Goal: Task Accomplishment & Management: Use online tool/utility

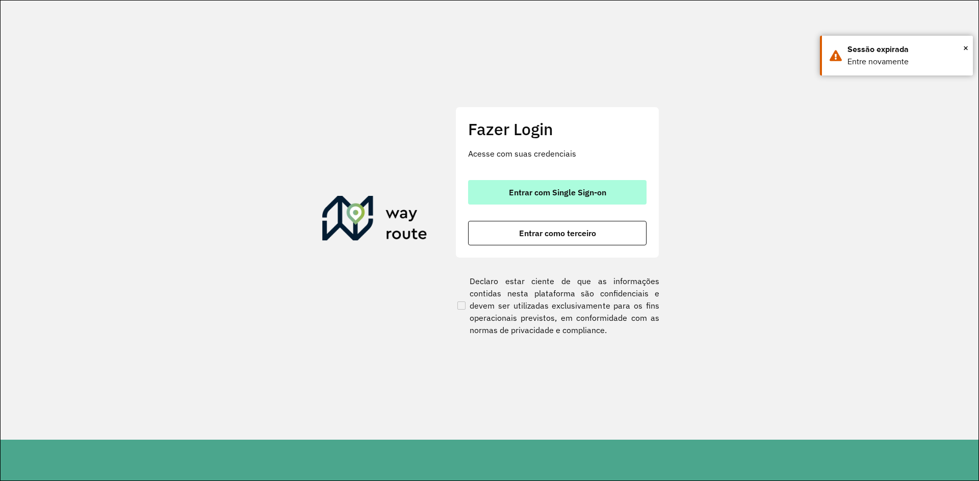
click at [552, 188] on span "Entrar com Single Sign-on" at bounding box center [557, 192] width 97 height 8
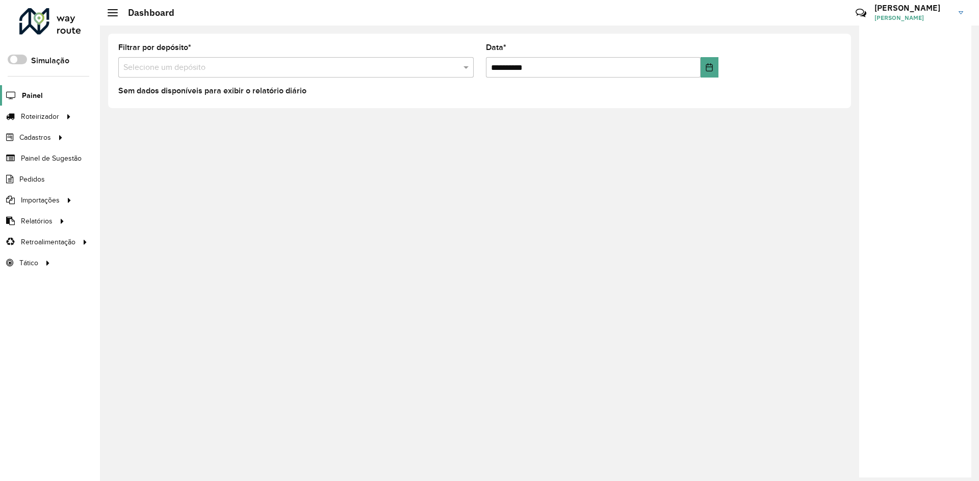
click at [18, 92] on icon at bounding box center [10, 95] width 20 height 9
click at [28, 87] on link "Painel" at bounding box center [21, 95] width 43 height 20
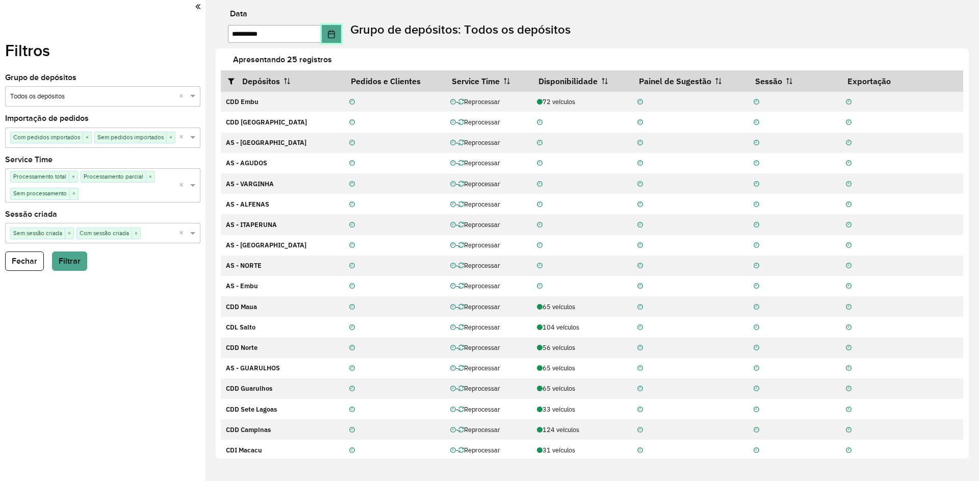
click at [336, 41] on button "Choose Date" at bounding box center [331, 34] width 19 height 18
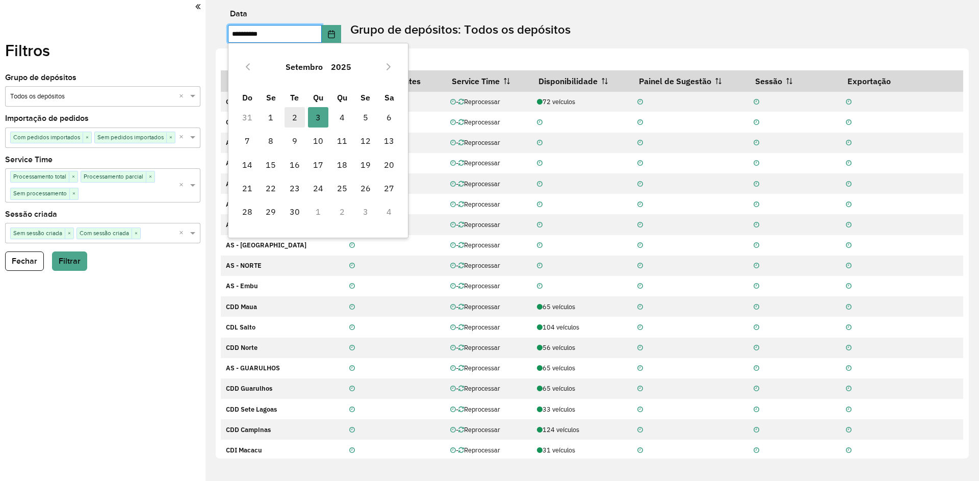
click at [296, 119] on span "2" at bounding box center [295, 117] width 20 height 20
type input "**********"
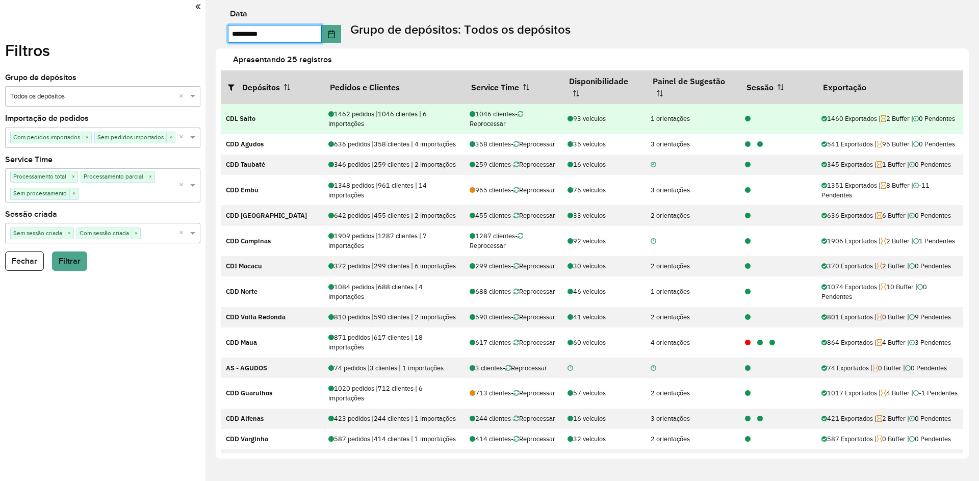
click at [746, 121] on icon at bounding box center [748, 119] width 6 height 7
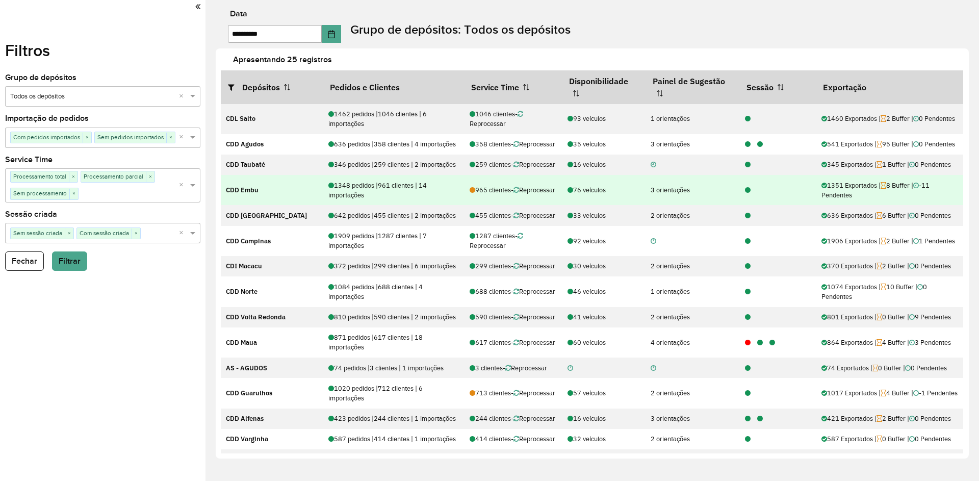
click at [745, 194] on icon at bounding box center [748, 190] width 6 height 7
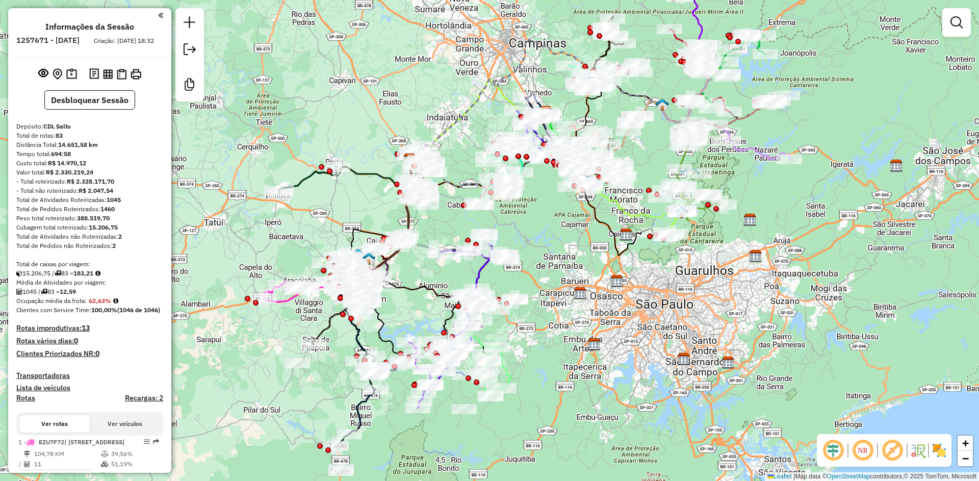
drag, startPoint x: 434, startPoint y: 135, endPoint x: 355, endPoint y: 54, distance: 113.6
click at [355, 54] on div "Janela de atendimento Grade de atendimento Capacidade Transportadoras Veículos …" at bounding box center [489, 240] width 979 height 481
click at [839, 454] on em at bounding box center [833, 450] width 24 height 24
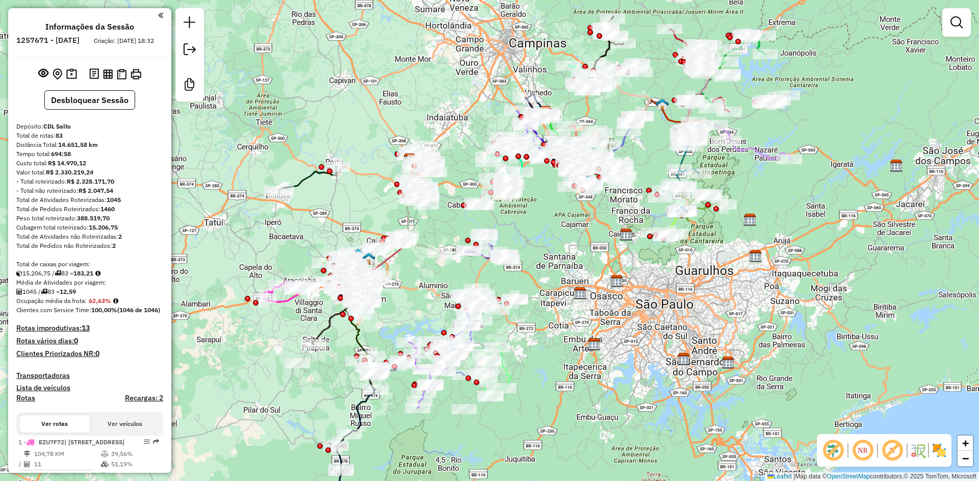
click at [941, 451] on img at bounding box center [939, 450] width 16 height 16
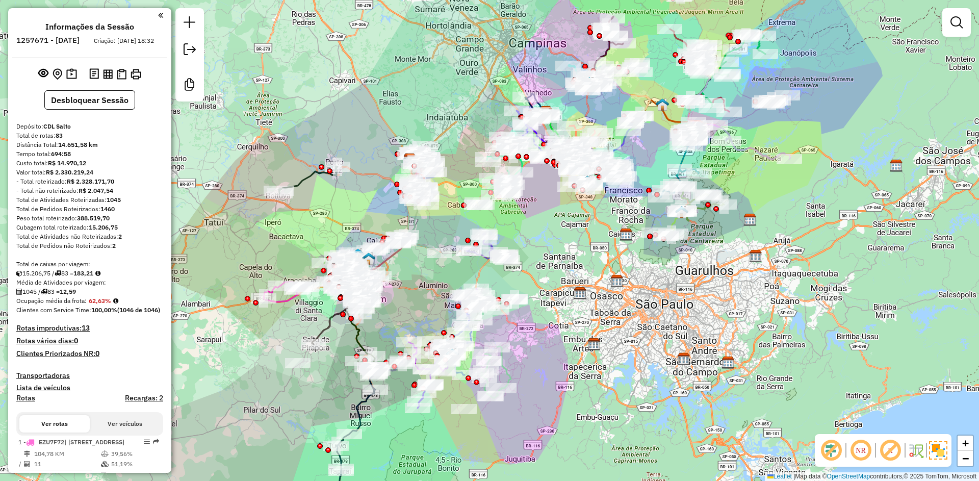
click at [902, 452] on em at bounding box center [890, 450] width 24 height 24
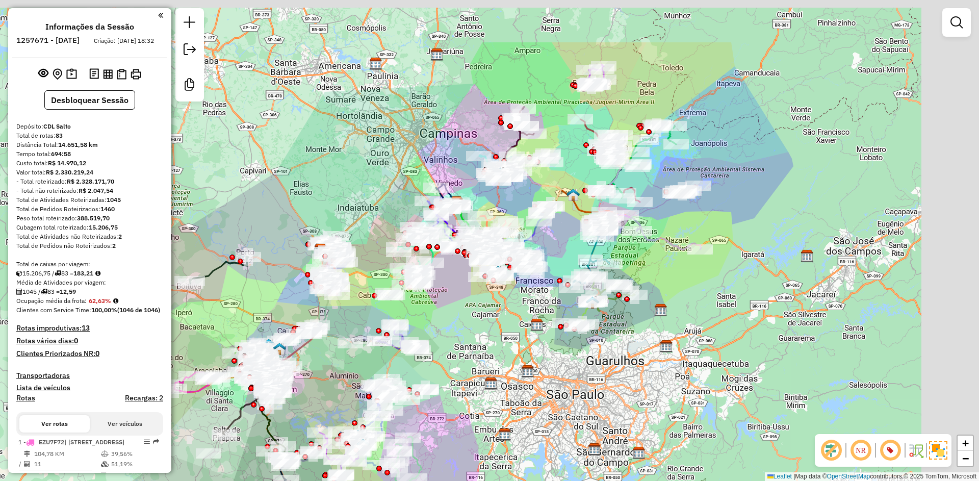
drag, startPoint x: 748, startPoint y: 116, endPoint x: 683, endPoint y: 142, distance: 70.3
click at [703, 148] on div "Janela de atendimento Grade de atendimento Capacidade Transportadoras Veículos …" at bounding box center [489, 240] width 979 height 481
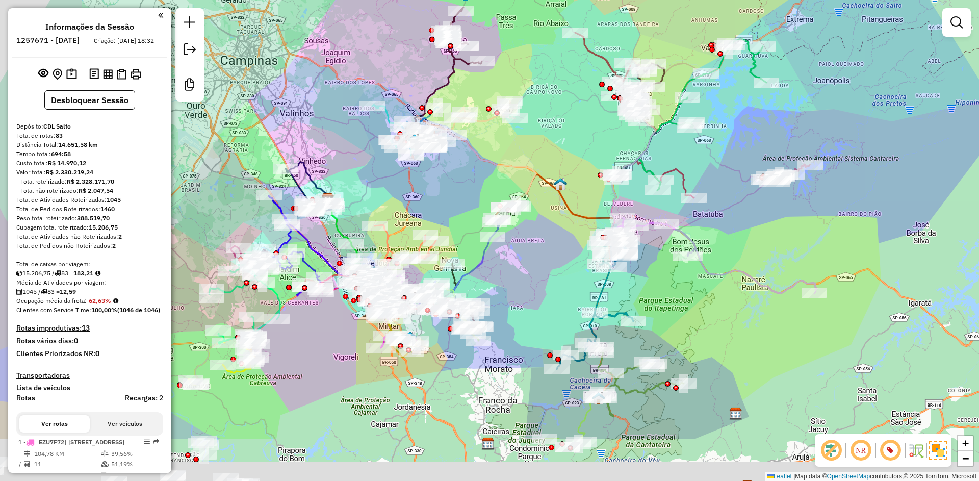
drag, startPoint x: 706, startPoint y: 179, endPoint x: 853, endPoint y: 25, distance: 212.8
click at [853, 23] on div "Janela de atendimento Grade de atendimento Capacidade Transportadoras Veículos …" at bounding box center [489, 240] width 979 height 481
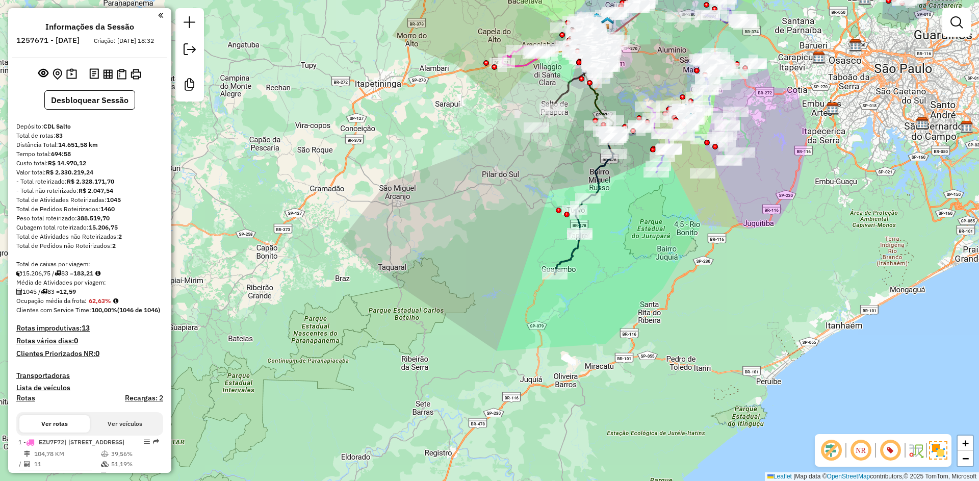
drag, startPoint x: 621, startPoint y: 292, endPoint x: 596, endPoint y: 287, distance: 26.0
click at [599, 287] on div "Janela de atendimento Grade de atendimento Capacidade Transportadoras Veículos …" at bounding box center [489, 240] width 979 height 481
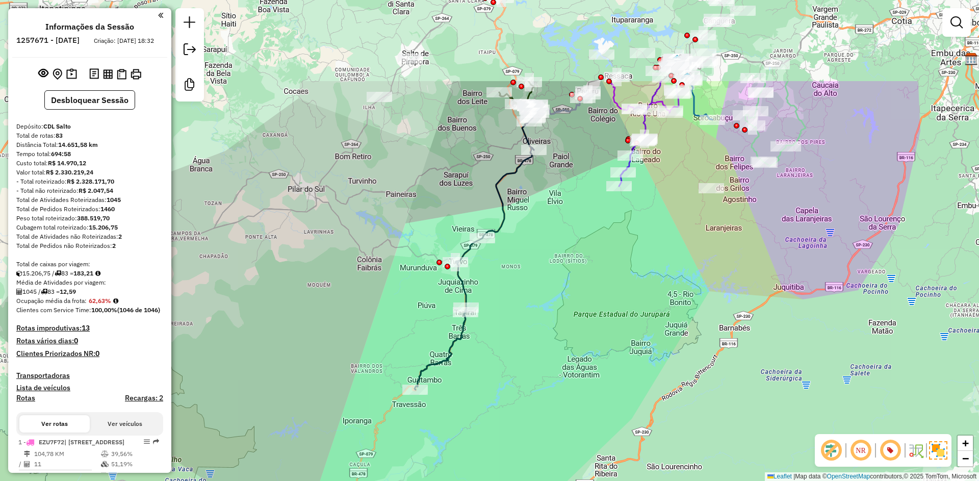
drag, startPoint x: 580, startPoint y: 254, endPoint x: 461, endPoint y: 383, distance: 175.4
click at [461, 383] on div "Janela de atendimento Grade de atendimento Capacidade Transportadoras Veículos …" at bounding box center [489, 240] width 979 height 481
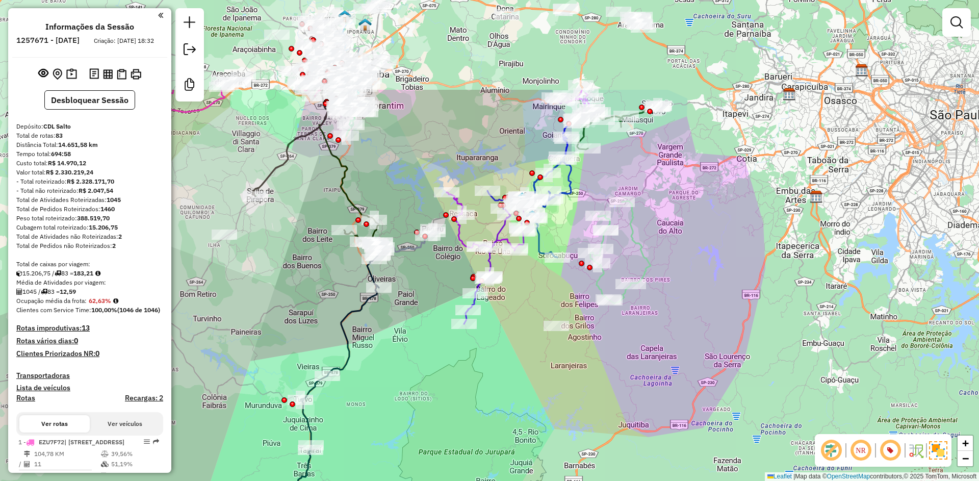
drag, startPoint x: 348, startPoint y: 189, endPoint x: 190, endPoint y: 323, distance: 207.3
click at [190, 323] on div "Janela de atendimento Grade de atendimento Capacidade Transportadoras Veículos …" at bounding box center [489, 240] width 979 height 481
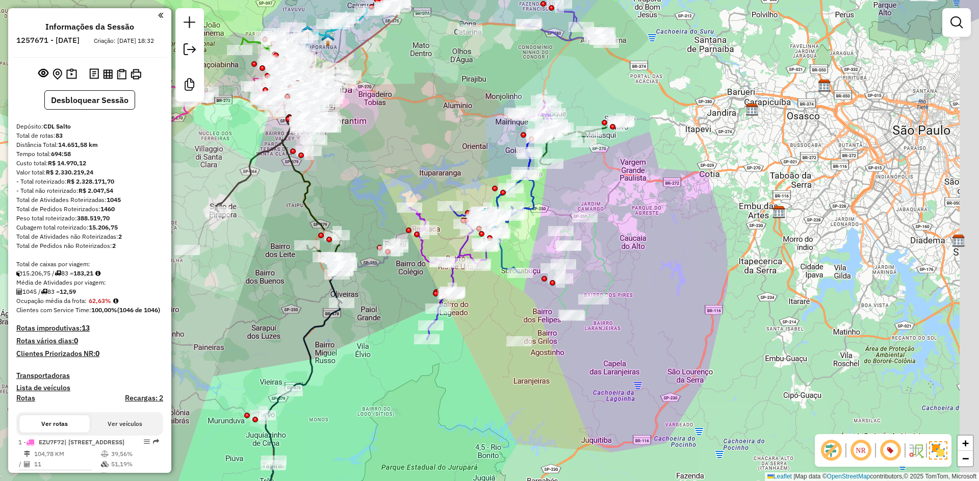
drag, startPoint x: 674, startPoint y: 293, endPoint x: 687, endPoint y: 254, distance: 41.1
click at [640, 316] on div "Janela de atendimento Grade de atendimento Capacidade Transportadoras Veículos …" at bounding box center [489, 240] width 979 height 481
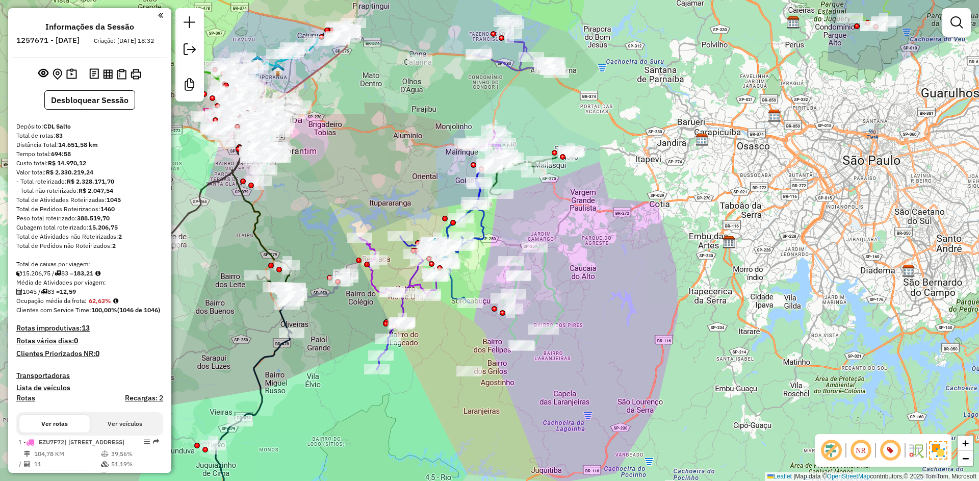
drag, startPoint x: 639, startPoint y: 209, endPoint x: 613, endPoint y: 176, distance: 41.3
click at [643, 216] on div "Janela de atendimento Grade de atendimento Capacidade Transportadoras Veículos …" at bounding box center [489, 240] width 979 height 481
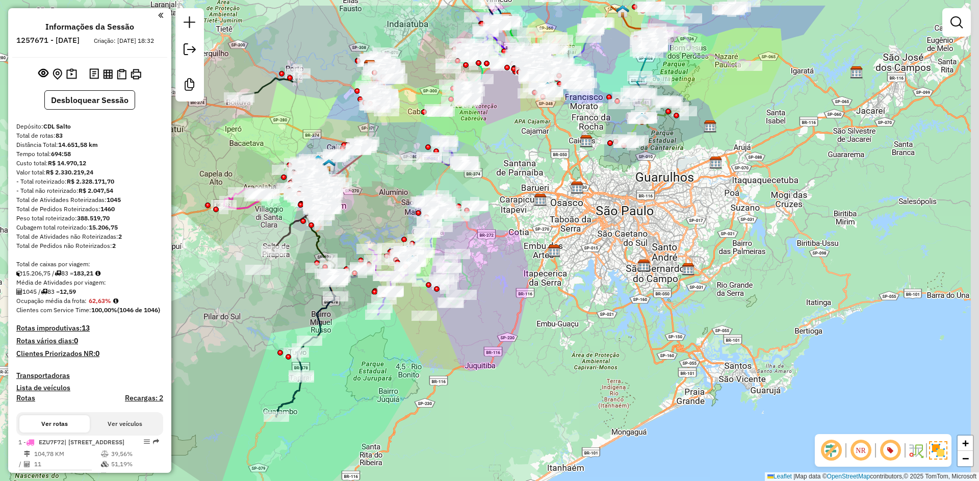
drag, startPoint x: 398, startPoint y: 147, endPoint x: 382, endPoint y: 215, distance: 70.0
click at [382, 215] on div "Janela de atendimento Grade de atendimento Capacidade Transportadoras Veículos …" at bounding box center [489, 240] width 979 height 481
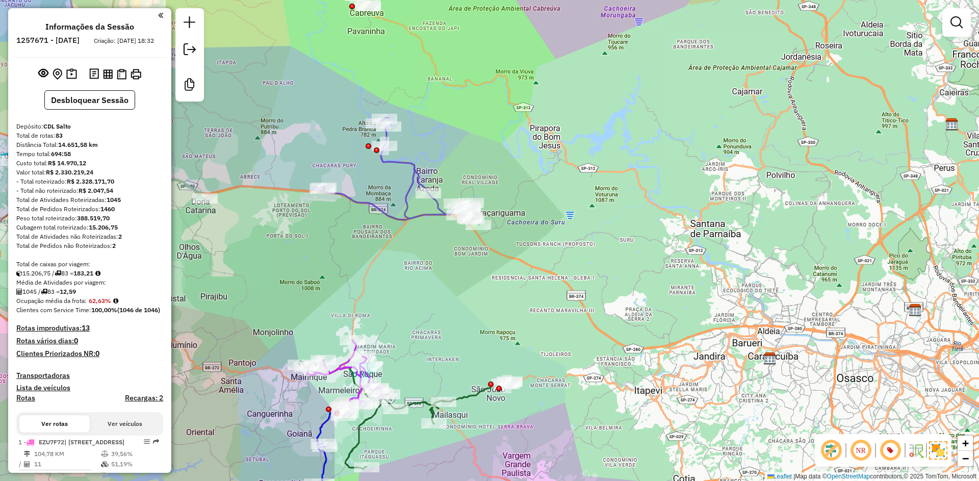
click at [416, 170] on icon at bounding box center [396, 171] width 168 height 107
select select "**********"
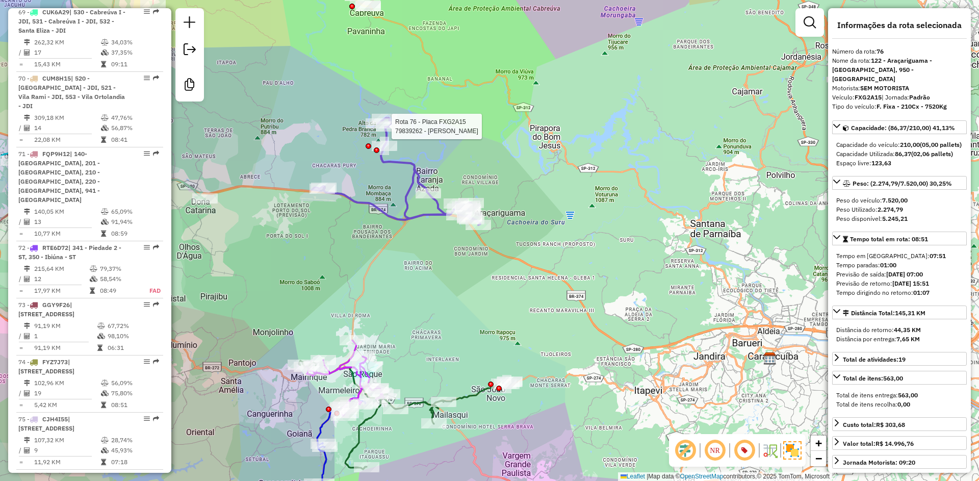
scroll to position [4799, 0]
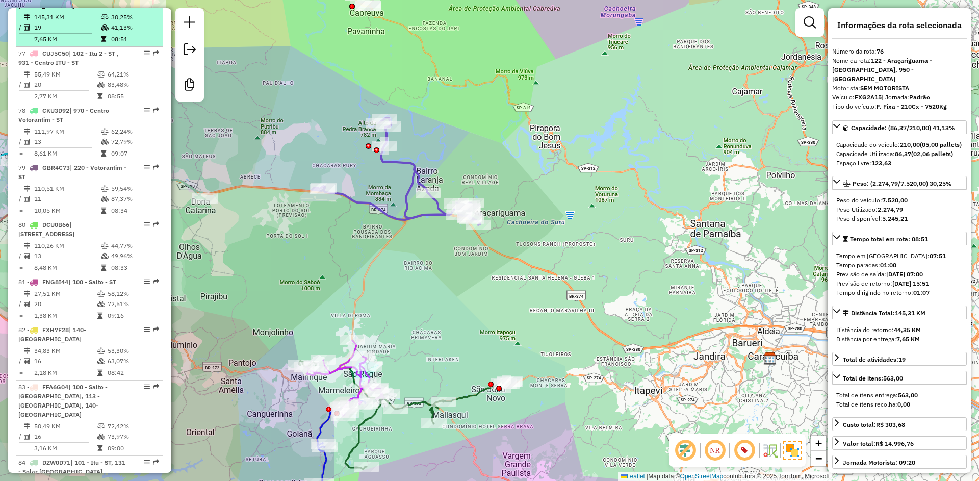
drag, startPoint x: 35, startPoint y: 46, endPoint x: 63, endPoint y: 47, distance: 28.1
click at [63, 22] on td "145,31 KM" at bounding box center [67, 17] width 67 height 10
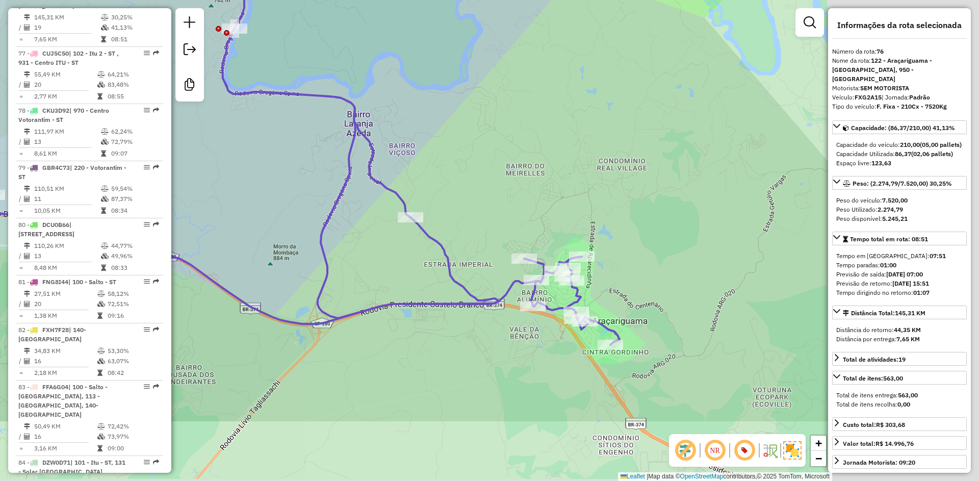
drag, startPoint x: 550, startPoint y: 84, endPoint x: 416, endPoint y: 2, distance: 156.5
click at [418, 0] on html "Aguarde... Pop-up bloqueado! Seu navegador bloqueou automáticamente a abertura …" at bounding box center [489, 240] width 979 height 481
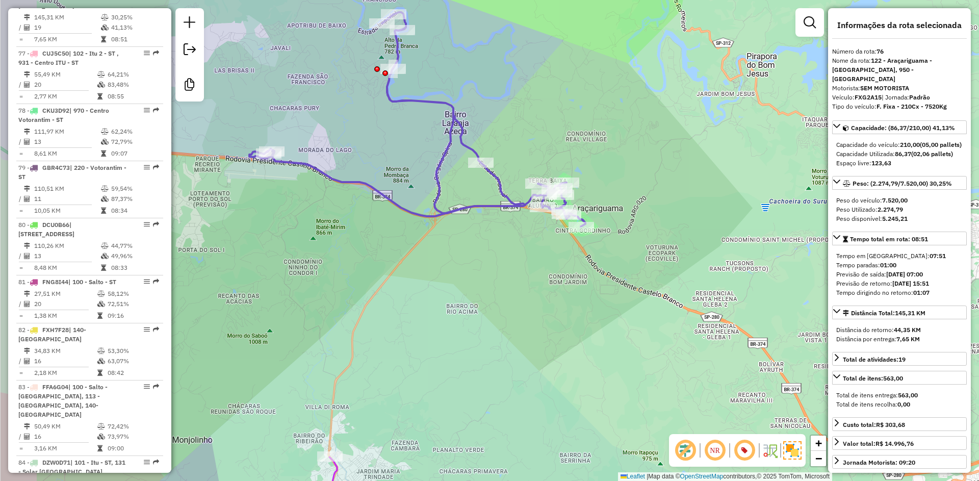
drag, startPoint x: 453, startPoint y: 291, endPoint x: 687, endPoint y: 392, distance: 254.9
click at [685, 392] on div "Janela de atendimento Grade de atendimento Capacidade Transportadoras Veículos …" at bounding box center [489, 240] width 979 height 481
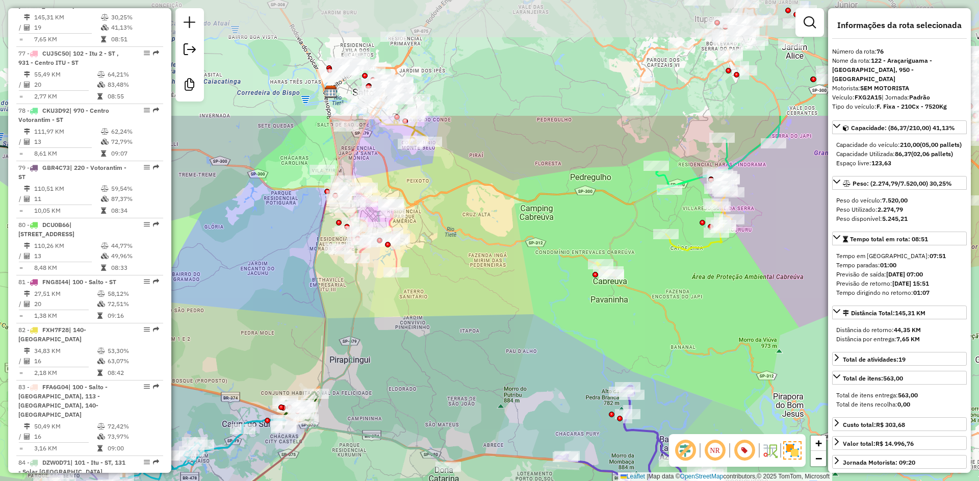
drag, startPoint x: 507, startPoint y: 196, endPoint x: 529, endPoint y: 360, distance: 165.2
click at [529, 360] on div "Janela de atendimento Grade de atendimento Capacidade Transportadoras Veículos …" at bounding box center [489, 240] width 979 height 481
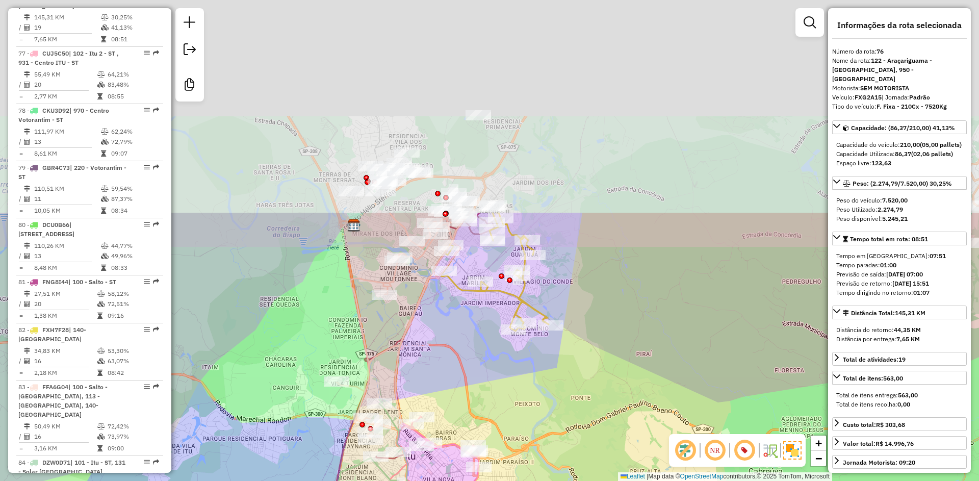
drag, startPoint x: 313, startPoint y: 378, endPoint x: 345, endPoint y: 343, distance: 48.0
click at [313, 408] on div "Janela de atendimento Grade de atendimento Capacidade Transportadoras Veículos …" at bounding box center [489, 240] width 979 height 481
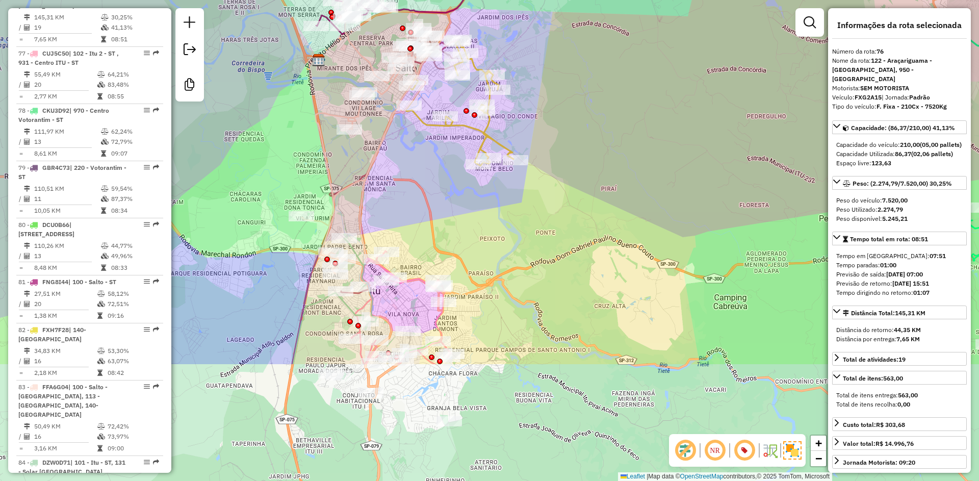
drag, startPoint x: 323, startPoint y: 310, endPoint x: 288, endPoint y: 144, distance: 169.9
click at [288, 144] on div "Janela de atendimento Grade de atendimento Capacidade Transportadoras Veículos …" at bounding box center [489, 240] width 979 height 481
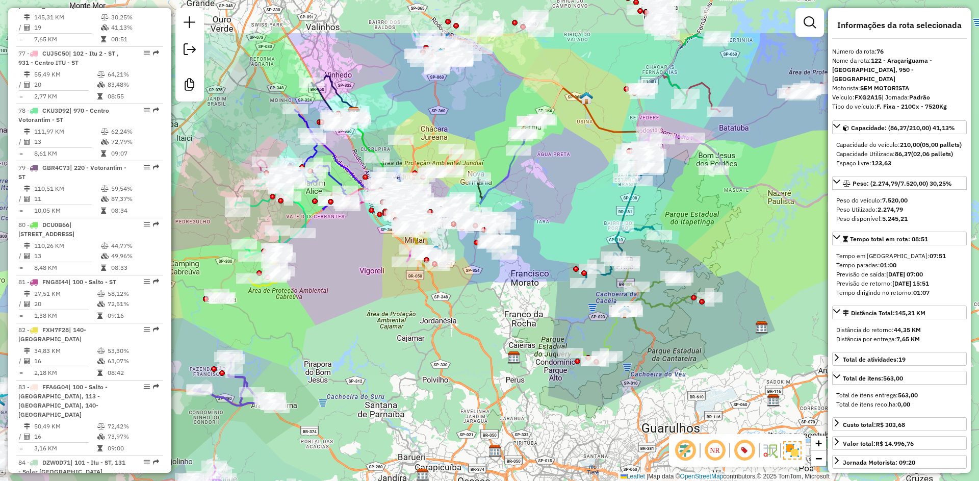
drag, startPoint x: 612, startPoint y: 249, endPoint x: 387, endPoint y: 351, distance: 247.2
click at [387, 351] on div "Janela de atendimento Grade de atendimento Capacidade Transportadoras Veículos …" at bounding box center [489, 240] width 979 height 481
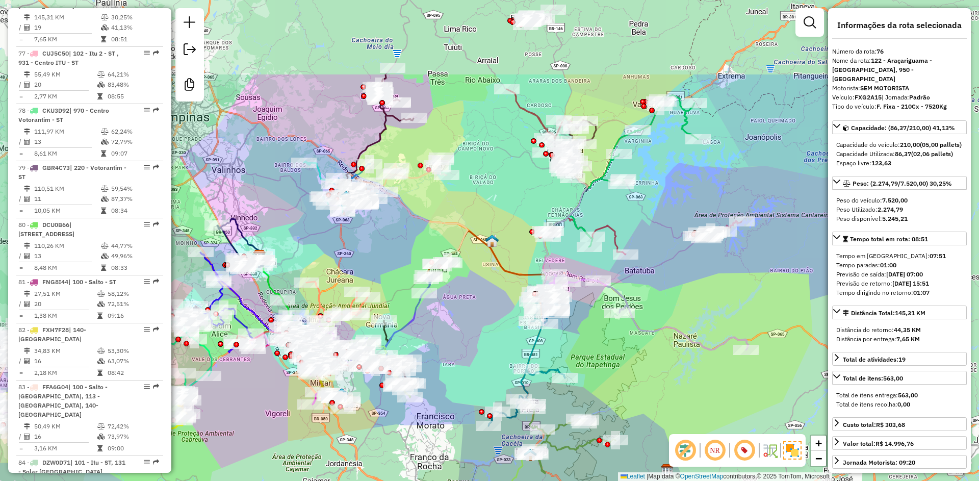
drag, startPoint x: 578, startPoint y: 189, endPoint x: 494, endPoint y: 312, distance: 148.2
click at [494, 312] on div "Janela de atendimento Grade de atendimento Capacidade Transportadoras Veículos …" at bounding box center [489, 240] width 979 height 481
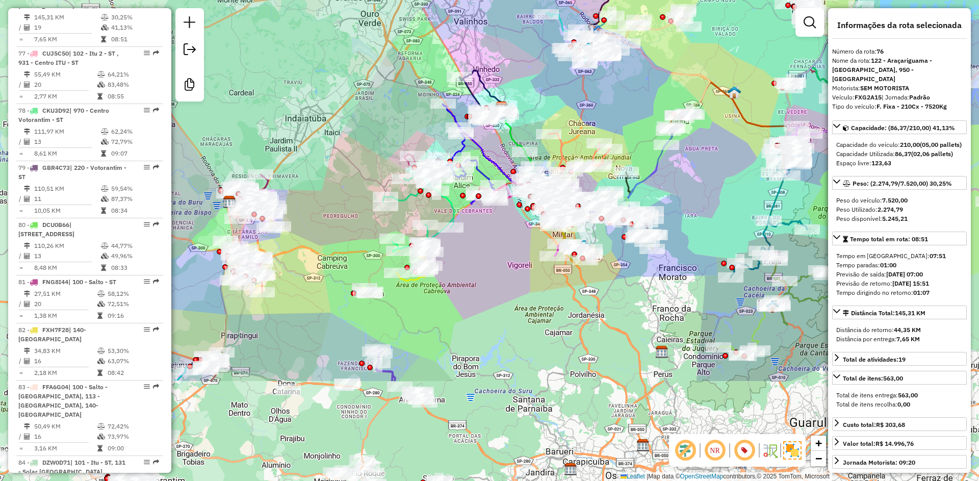
drag, startPoint x: 508, startPoint y: 207, endPoint x: 750, endPoint y: 59, distance: 284.1
click at [750, 59] on div "Janela de atendimento Grade de atendimento Capacidade Transportadoras Veículos …" at bounding box center [489, 240] width 979 height 481
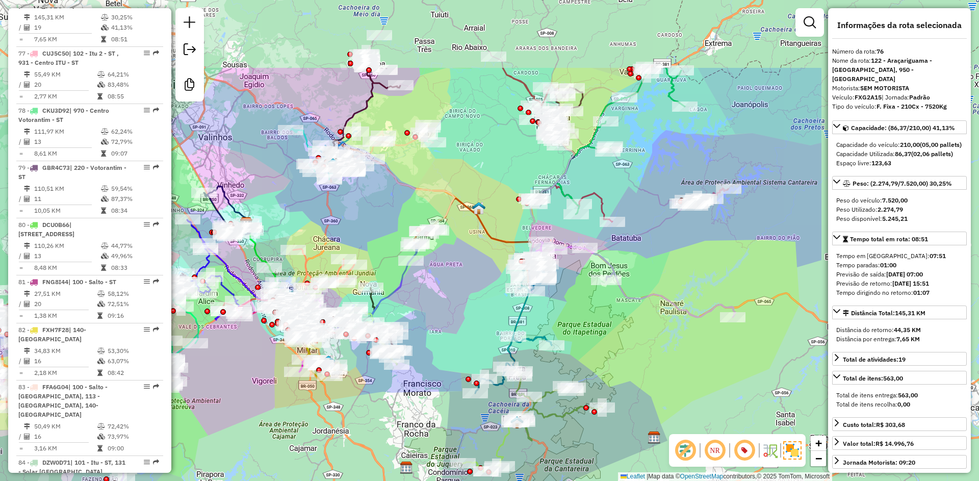
drag, startPoint x: 730, startPoint y: 70, endPoint x: 472, endPoint y: 187, distance: 282.8
click at [472, 187] on div "Janela de atendimento Grade de atendimento Capacidade Transportadoras Veículos …" at bounding box center [489, 240] width 979 height 481
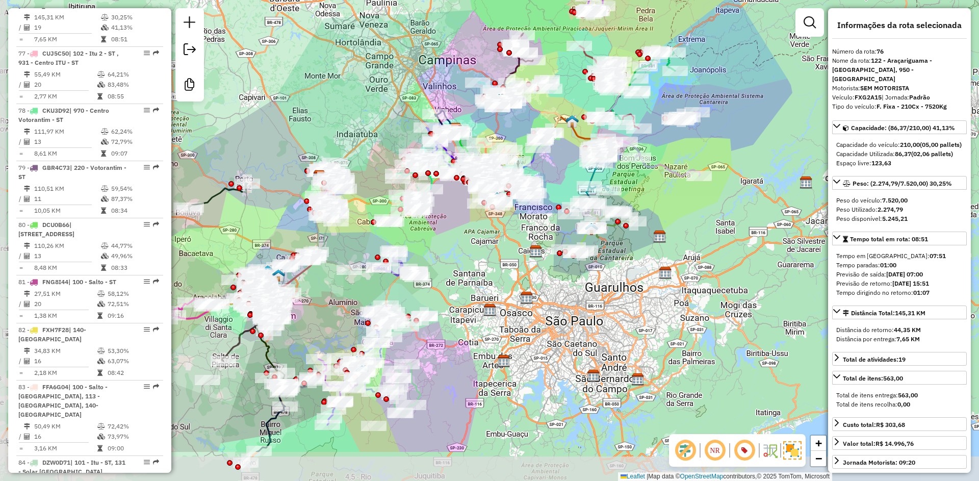
drag, startPoint x: 372, startPoint y: 373, endPoint x: 468, endPoint y: 297, distance: 122.3
click at [468, 297] on div "Janela de atendimento Grade de atendimento Capacidade Transportadoras Veículos …" at bounding box center [489, 240] width 979 height 481
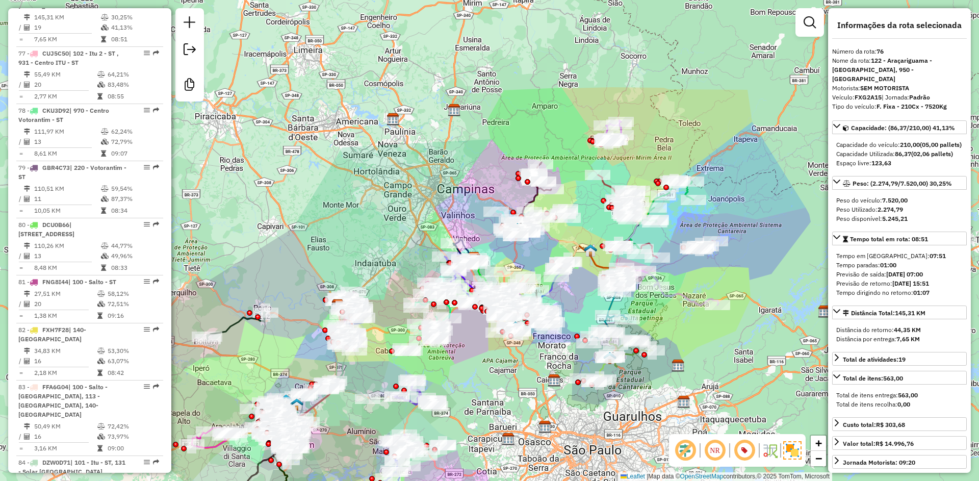
drag, startPoint x: 491, startPoint y: 290, endPoint x: 509, endPoint y: 420, distance: 131.8
click at [509, 420] on div "Janela de atendimento Grade de atendimento Capacidade Transportadoras Veículos …" at bounding box center [489, 240] width 979 height 481
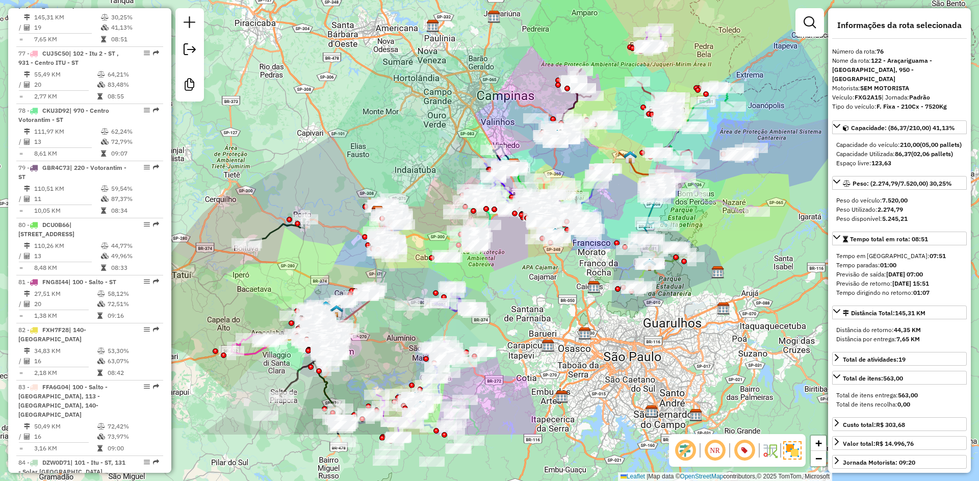
drag, startPoint x: 376, startPoint y: 238, endPoint x: 407, endPoint y: 194, distance: 53.9
click at [407, 194] on div "Janela de atendimento Grade de atendimento Capacidade Transportadoras Veículos …" at bounding box center [489, 240] width 979 height 481
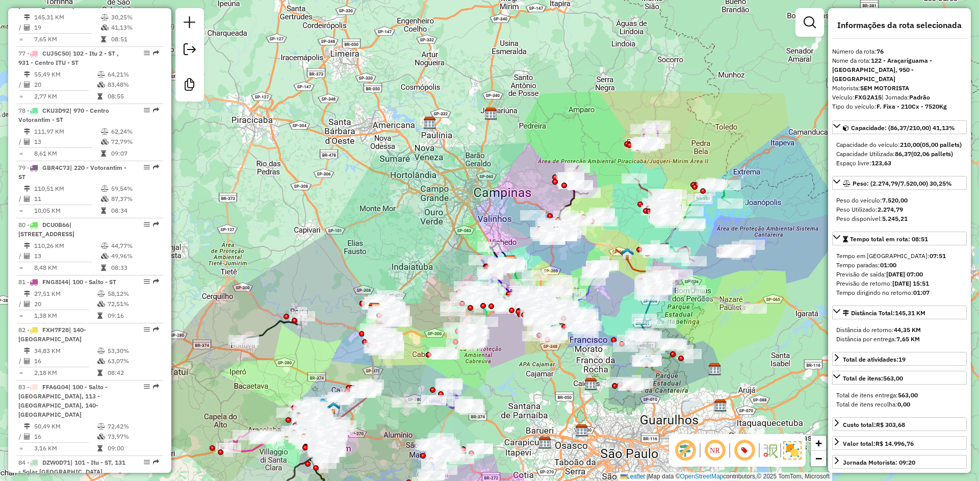
drag, startPoint x: 469, startPoint y: 107, endPoint x: 461, endPoint y: 187, distance: 80.4
click at [461, 187] on div "Janela de atendimento Grade de atendimento Capacidade Transportadoras Veículos …" at bounding box center [489, 240] width 979 height 481
drag, startPoint x: 398, startPoint y: 173, endPoint x: 365, endPoint y: 246, distance: 80.3
click at [380, 264] on div "Janela de atendimento Grade de atendimento Capacidade Transportadoras Veículos …" at bounding box center [489, 240] width 979 height 481
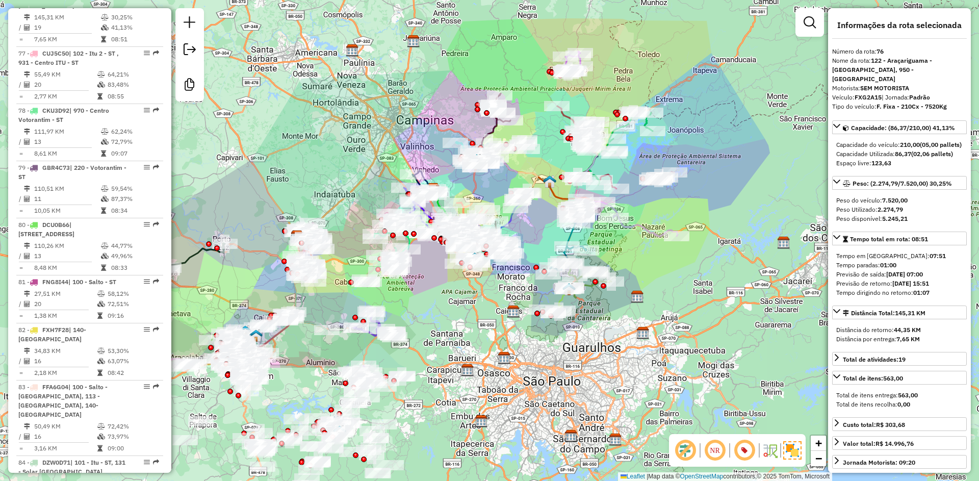
drag, startPoint x: 371, startPoint y: 281, endPoint x: 313, endPoint y: 119, distance: 171.8
click at [313, 119] on div "Janela de atendimento Grade de atendimento Capacidade Transportadoras Veículos …" at bounding box center [489, 240] width 979 height 481
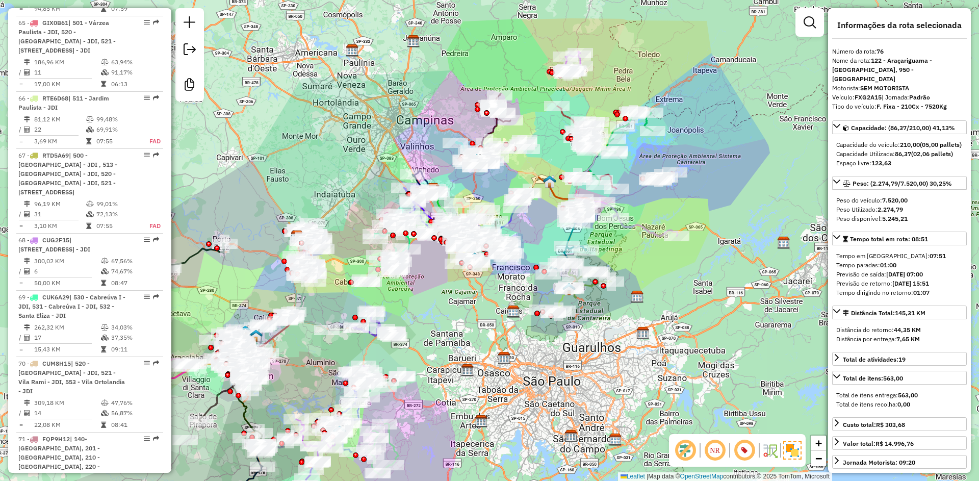
scroll to position [3728, 0]
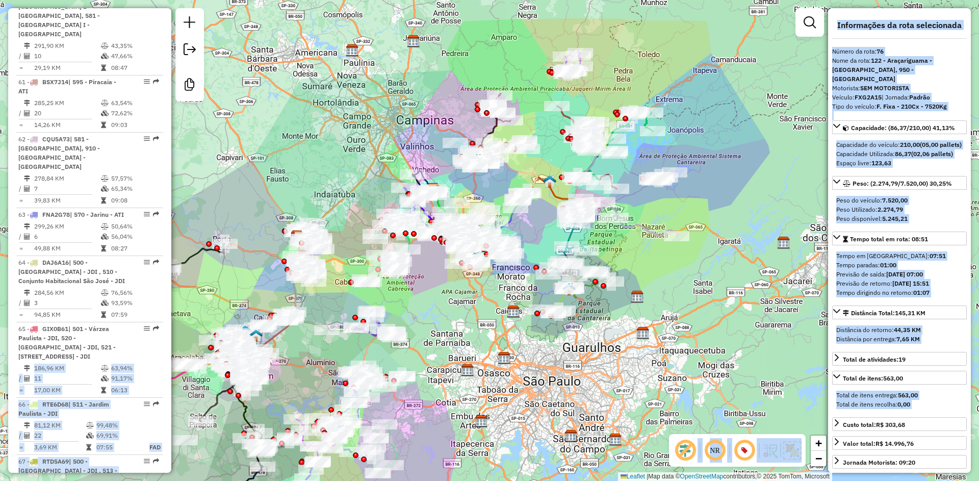
drag, startPoint x: 167, startPoint y: 340, endPoint x: 172, endPoint y: 18, distance: 321.3
click at [172, 14] on hb-router-mapa "Informações da Sessão 1257671 - 02/09/2025 Criação: 01/09/2025 18:32 Desbloquea…" at bounding box center [489, 240] width 979 height 481
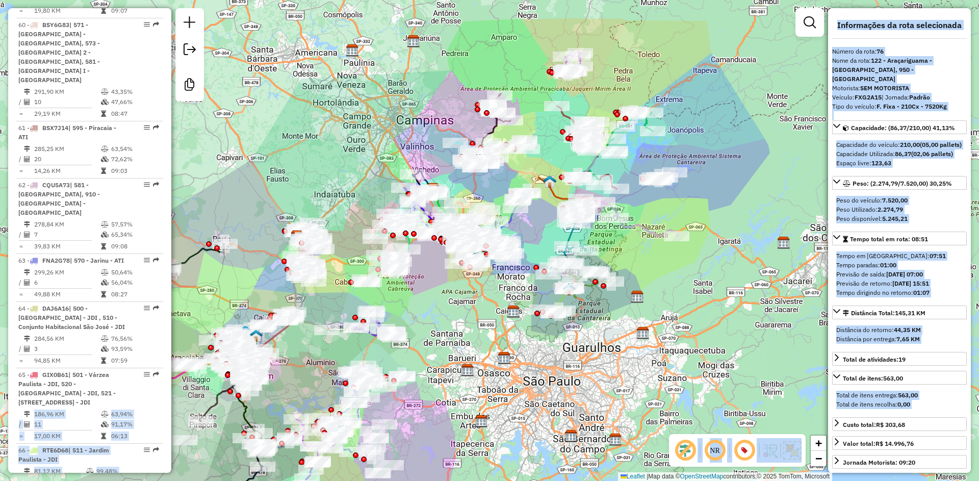
click at [344, 92] on div "Janela de atendimento Grade de atendimento Capacidade Transportadoras Veículos …" at bounding box center [489, 240] width 979 height 481
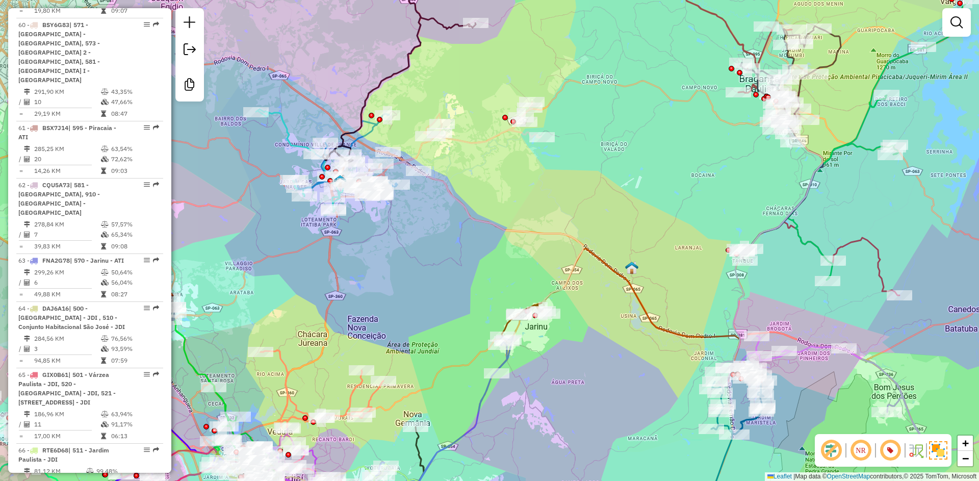
click at [519, 190] on div "Janela de atendimento Grade de atendimento Capacidade Transportadoras Veículos …" at bounding box center [489, 240] width 979 height 481
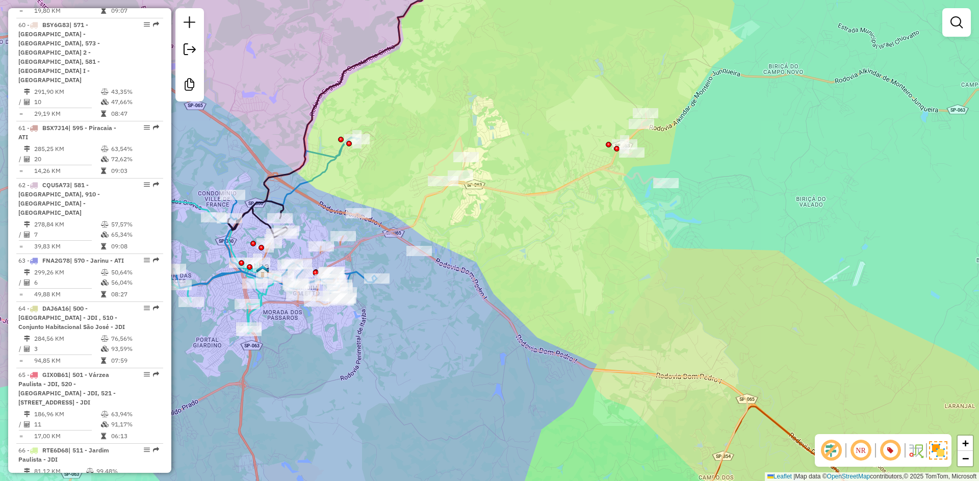
drag, startPoint x: 468, startPoint y: 178, endPoint x: 472, endPoint y: 224, distance: 46.1
click at [472, 224] on div "Janela de atendimento Grade de atendimento Capacidade Transportadoras Veículos …" at bounding box center [489, 240] width 979 height 481
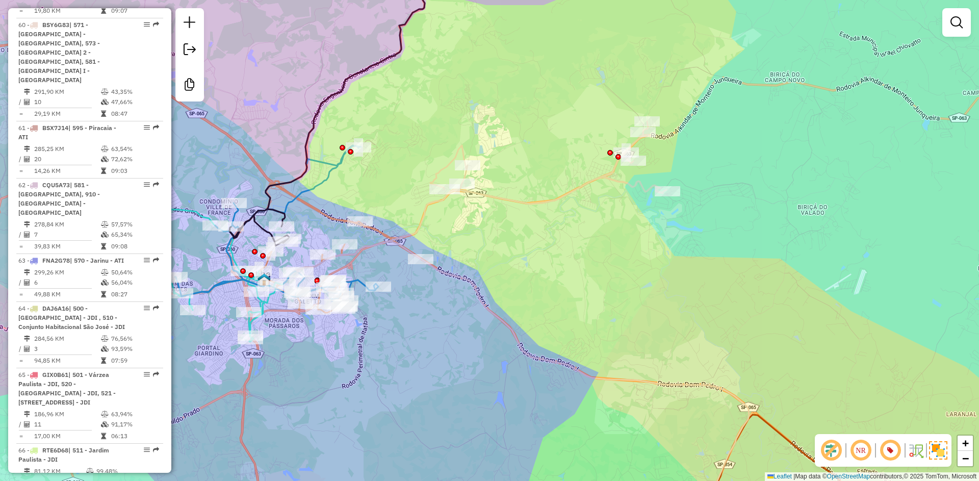
drag, startPoint x: 455, startPoint y: 114, endPoint x: 465, endPoint y: 112, distance: 9.9
click at [465, 112] on div "Janela de atendimento Grade de atendimento Capacidade Transportadoras Veículos …" at bounding box center [489, 240] width 979 height 481
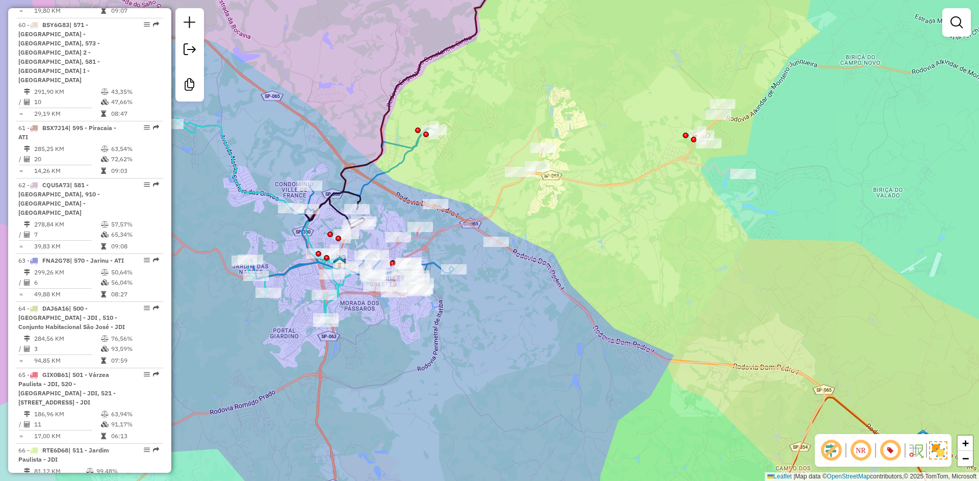
drag, startPoint x: 549, startPoint y: 214, endPoint x: 579, endPoint y: 209, distance: 30.0
click at [579, 209] on div "Janela de atendimento Grade de atendimento Capacidade Transportadoras Veículos …" at bounding box center [489, 240] width 979 height 481
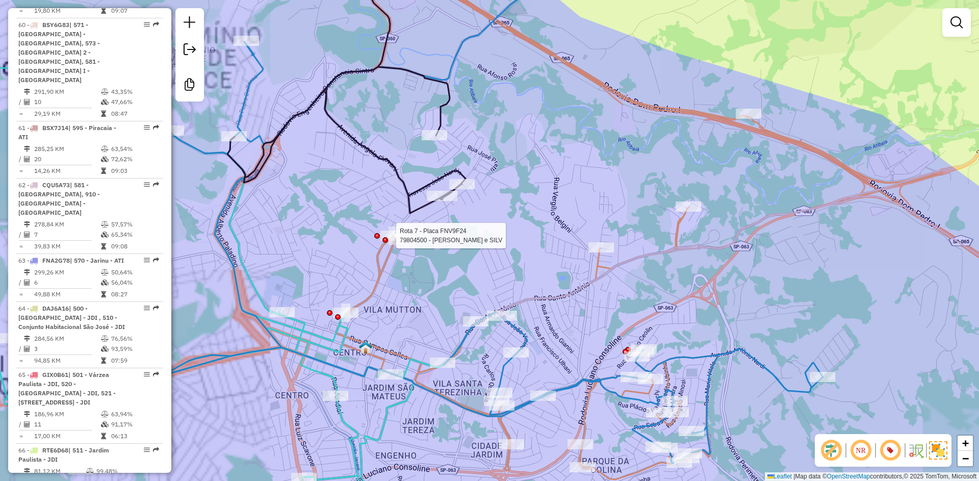
click at [385, 239] on div at bounding box center [385, 240] width 6 height 6
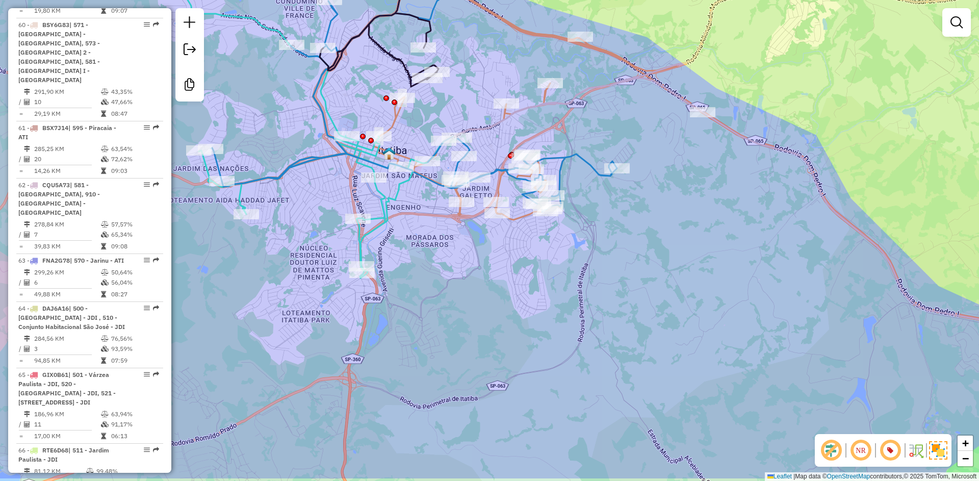
drag, startPoint x: 545, startPoint y: 335, endPoint x: 238, endPoint y: 168, distance: 349.4
click at [238, 168] on div "Janela de atendimento Grade de atendimento Capacidade Transportadoras Veículos …" at bounding box center [489, 240] width 979 height 481
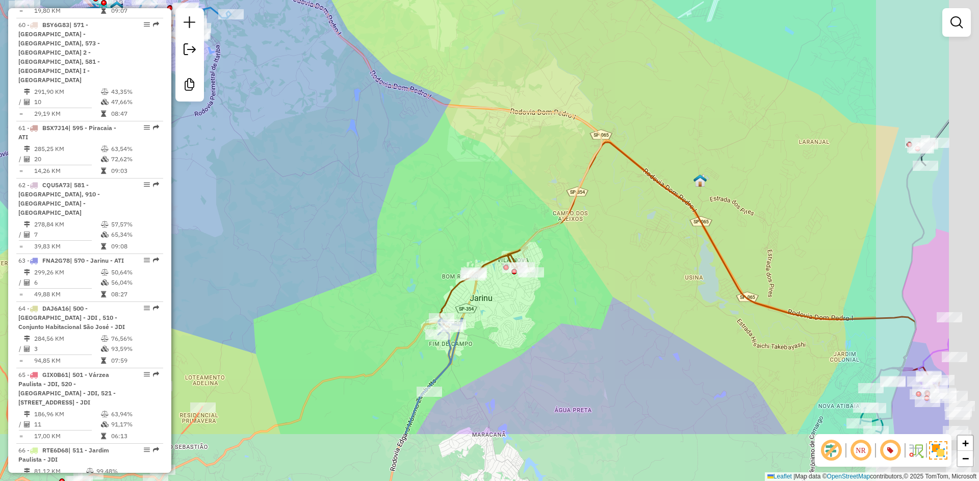
drag, startPoint x: 409, startPoint y: 207, endPoint x: 254, endPoint y: 73, distance: 204.7
click at [254, 73] on div "Janela de atendimento Grade de atendimento Capacidade Transportadoras Veículos …" at bounding box center [489, 240] width 979 height 481
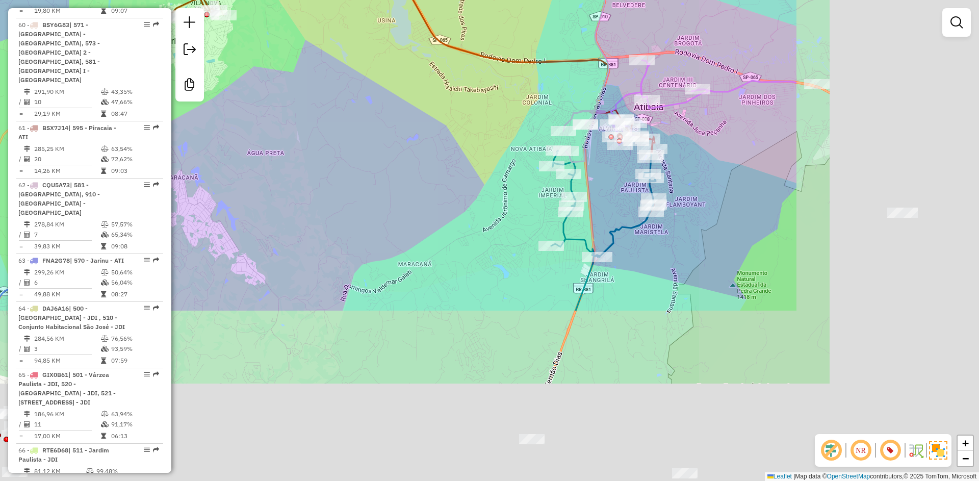
drag, startPoint x: 658, startPoint y: 236, endPoint x: 413, endPoint y: 65, distance: 298.8
click at [413, 65] on div "Janela de atendimento Grade de atendimento Capacidade Transportadoras Veículos …" at bounding box center [489, 240] width 979 height 481
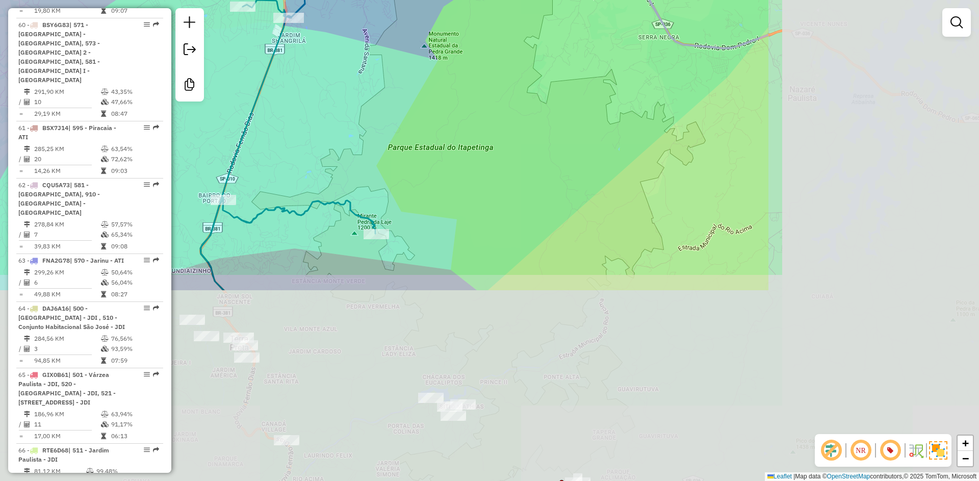
drag, startPoint x: 680, startPoint y: 240, endPoint x: 377, endPoint y: 28, distance: 370.2
click at [371, 1] on div "Rota 6 - Placa CSV7G66 79855124 - ADEGA ALVINOPOLIS COMERCIO DE BEBIDAS LT Jane…" at bounding box center [489, 240] width 979 height 481
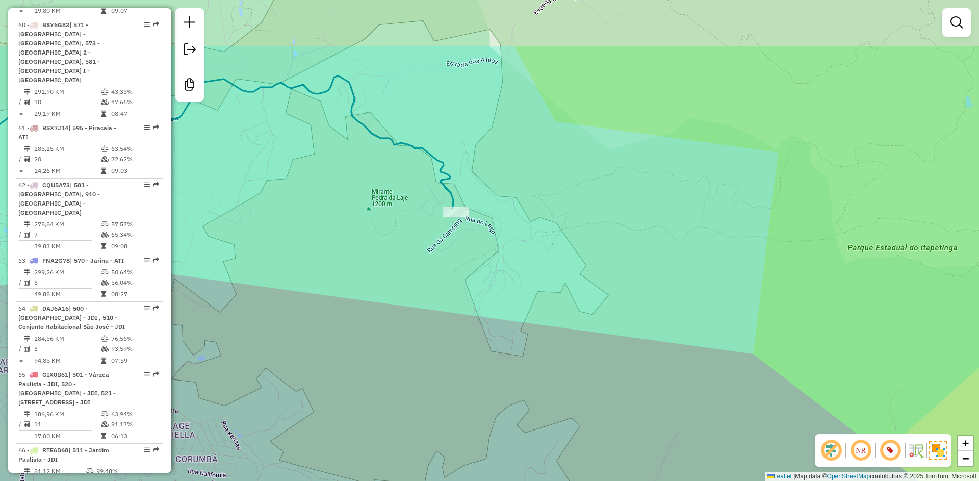
drag, startPoint x: 349, startPoint y: 129, endPoint x: 388, endPoint y: 225, distance: 103.7
click at [384, 225] on div "Rota 6 - Placa CSV7G66 79855124 - ADEGA ALVINOPOLIS COMERCIO DE BEBIDAS LT Jane…" at bounding box center [489, 240] width 979 height 481
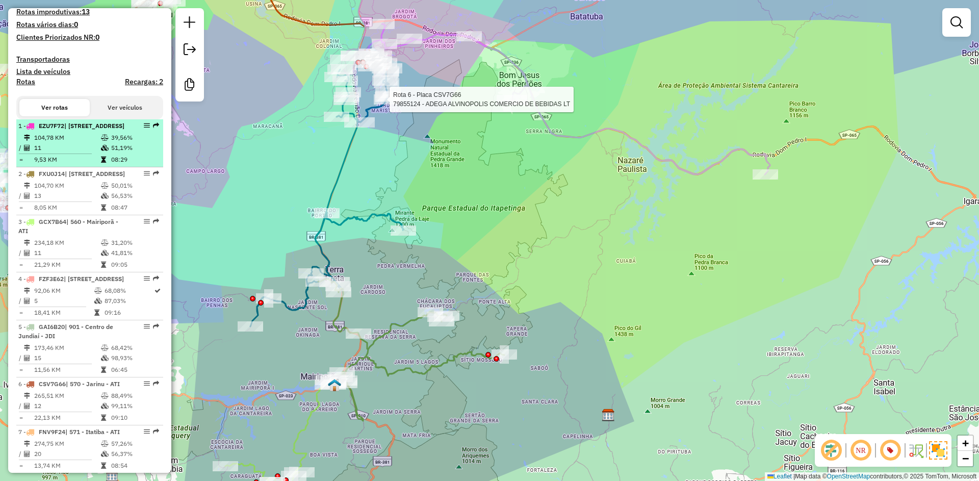
scroll to position [0, 0]
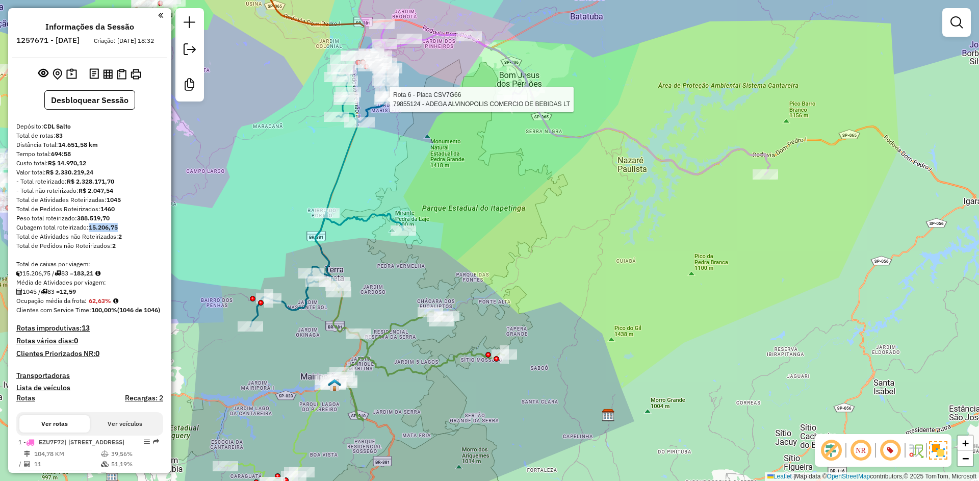
drag, startPoint x: 92, startPoint y: 237, endPoint x: 120, endPoint y: 238, distance: 28.1
click at [118, 231] on strong "15.206,75" at bounding box center [103, 227] width 29 height 8
click at [57, 139] on strong "83" at bounding box center [59, 136] width 7 height 8
drag, startPoint x: 79, startPoint y: 226, endPoint x: 116, endPoint y: 231, distance: 37.6
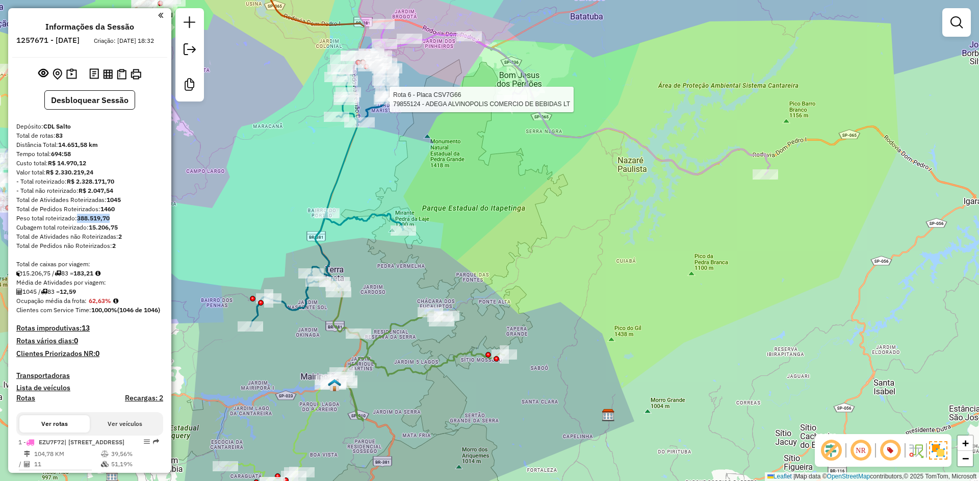
click at [116, 223] on div "Peso total roteirizado: 388.519,70" at bounding box center [89, 218] width 147 height 9
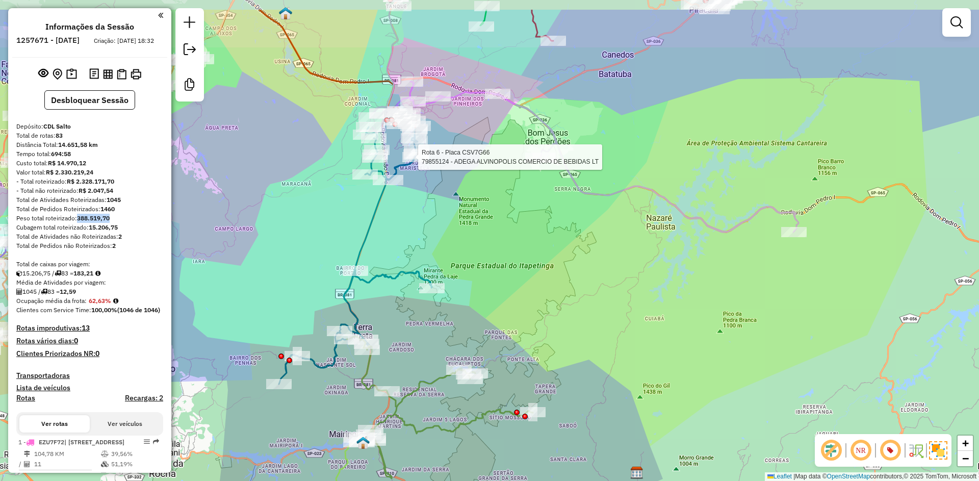
drag, startPoint x: 413, startPoint y: 182, endPoint x: 433, endPoint y: 237, distance: 58.7
click at [433, 237] on div "Rota 6 - Placa CSV7G66 79855124 - ADEGA ALVINOPOLIS COMERCIO DE BEBIDAS LT Jane…" at bounding box center [489, 240] width 979 height 481
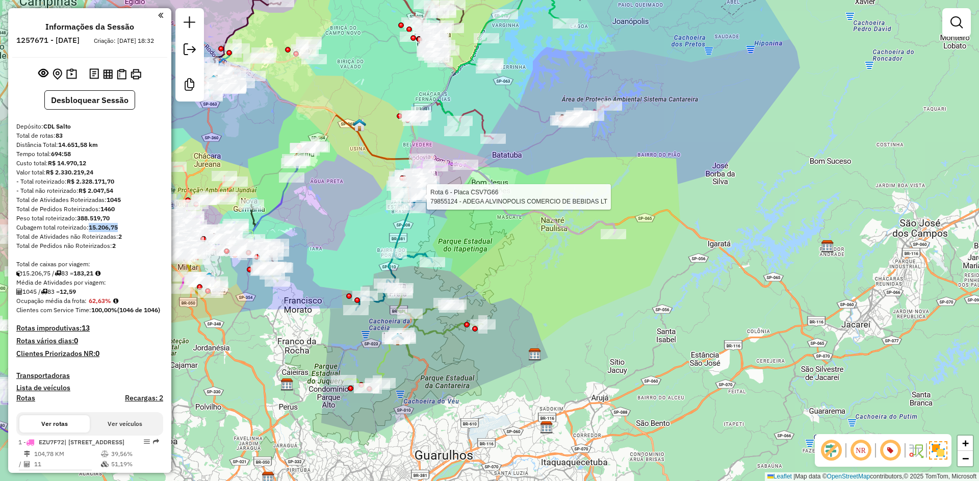
drag, startPoint x: 92, startPoint y: 237, endPoint x: 119, endPoint y: 237, distance: 27.5
click at [118, 231] on strong "15.206,75" at bounding box center [103, 227] width 29 height 8
drag, startPoint x: 72, startPoint y: 224, endPoint x: 85, endPoint y: 224, distance: 13.3
click at [85, 223] on div "Peso total roteirizado: 388.519,70" at bounding box center [89, 218] width 147 height 9
click at [90, 250] on div "Total de Pedidos não Roteirizados: 2" at bounding box center [89, 245] width 147 height 9
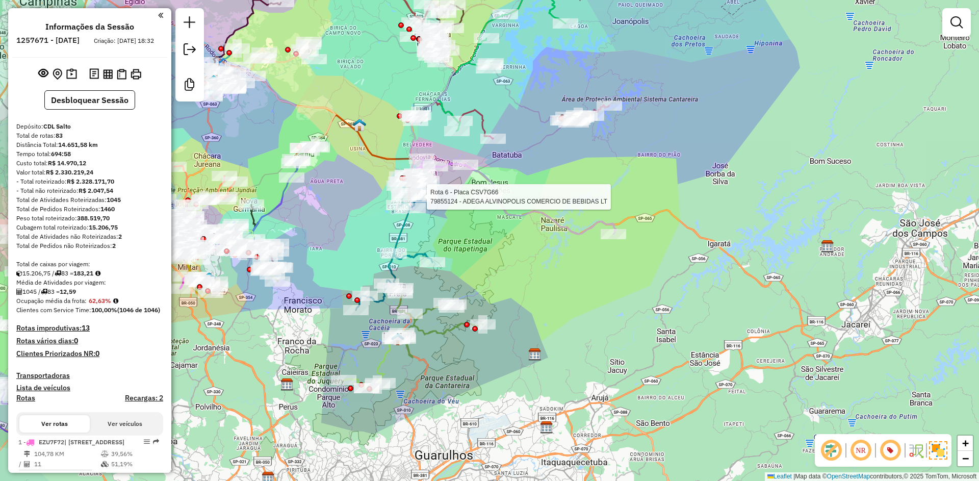
click at [89, 232] on div "Cubagem total roteirizado: 15.206,75" at bounding box center [89, 227] width 147 height 9
drag, startPoint x: 91, startPoint y: 238, endPoint x: 124, endPoint y: 235, distance: 33.2
click at [124, 232] on div "Cubagem total roteirizado: 15.206,75" at bounding box center [89, 227] width 147 height 9
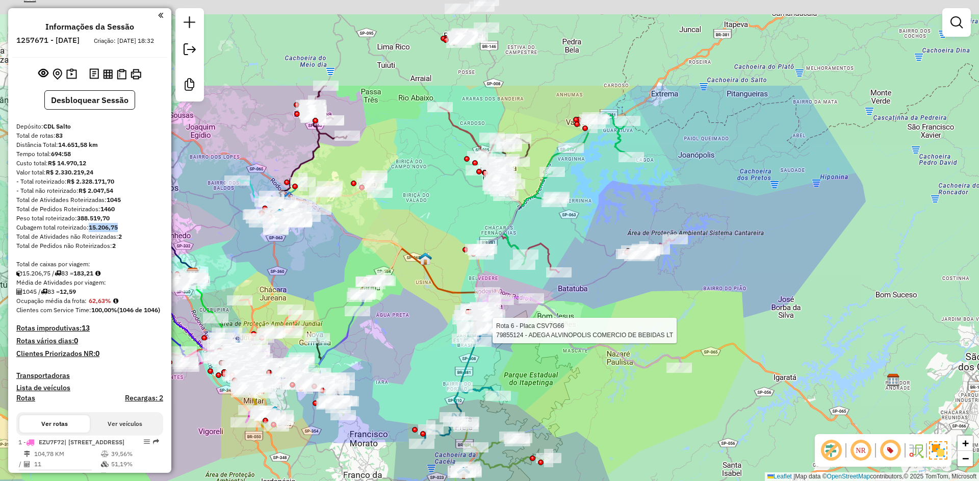
drag, startPoint x: 323, startPoint y: 211, endPoint x: 399, endPoint y: 369, distance: 174.9
click at [399, 369] on div "Rota 6 - Placa CSV7G66 79855124 - ADEGA ALVINOPOLIS COMERCIO DE BEBIDAS LT Jane…" at bounding box center [489, 240] width 979 height 481
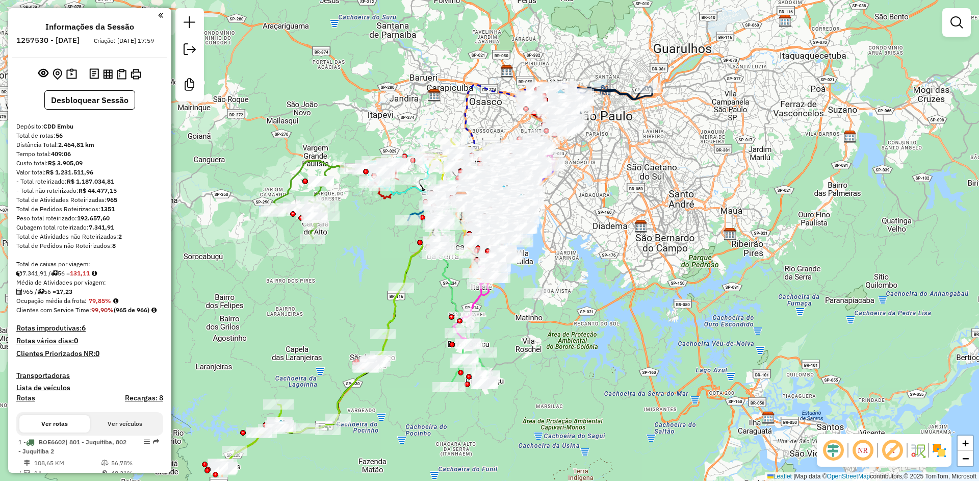
click at [829, 456] on em at bounding box center [833, 450] width 24 height 24
click at [938, 454] on img at bounding box center [939, 450] width 16 height 16
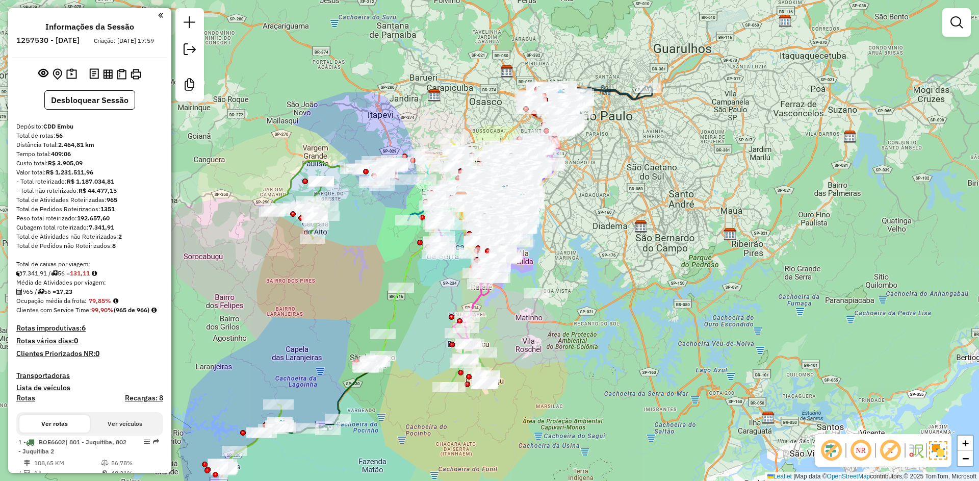
click at [914, 456] on img at bounding box center [916, 450] width 16 height 16
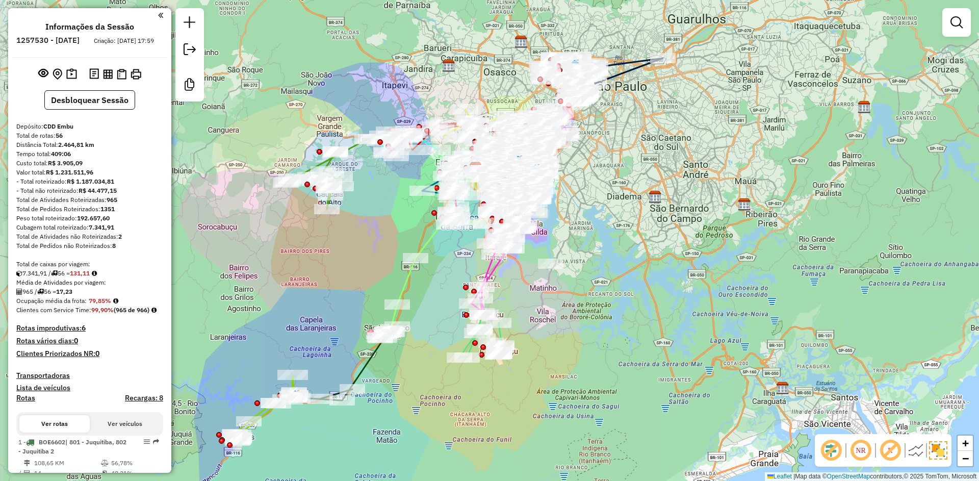
drag, startPoint x: 669, startPoint y: 332, endPoint x: 678, endPoint y: 316, distance: 18.7
click at [678, 316] on div "Janela de atendimento Grade de atendimento Capacidade Transportadoras Veículos …" at bounding box center [489, 240] width 979 height 481
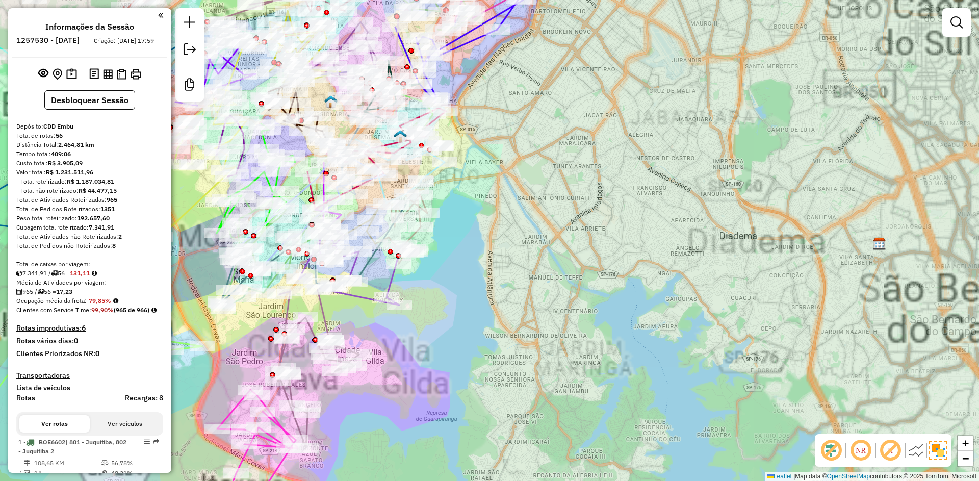
drag, startPoint x: 531, startPoint y: 147, endPoint x: 522, endPoint y: 328, distance: 181.3
click at [532, 350] on div "Janela de atendimento Grade de atendimento Capacidade Transportadoras Veículos …" at bounding box center [489, 240] width 979 height 481
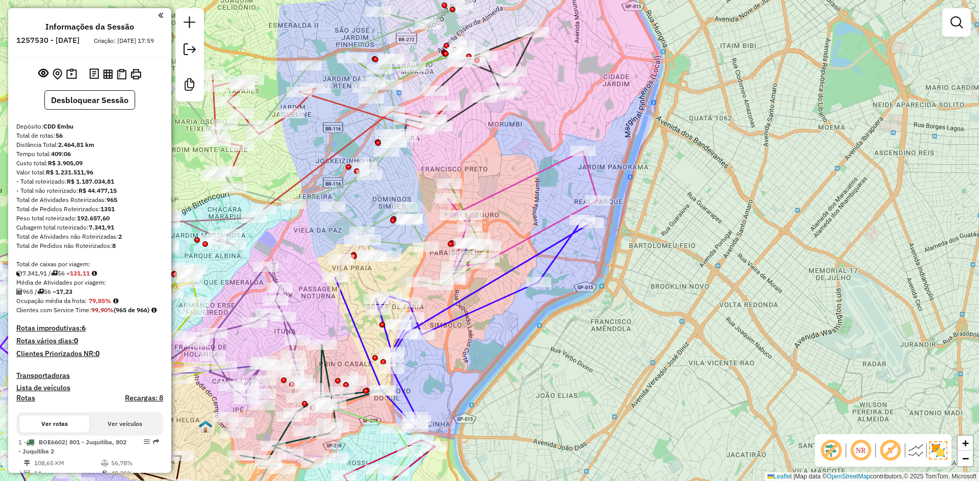
drag, startPoint x: 507, startPoint y: 191, endPoint x: 502, endPoint y: 206, distance: 15.5
click at [502, 206] on div "Janela de atendimento Grade de atendimento Capacidade Transportadoras Veículos …" at bounding box center [489, 240] width 979 height 481
click at [912, 452] on img at bounding box center [916, 450] width 16 height 16
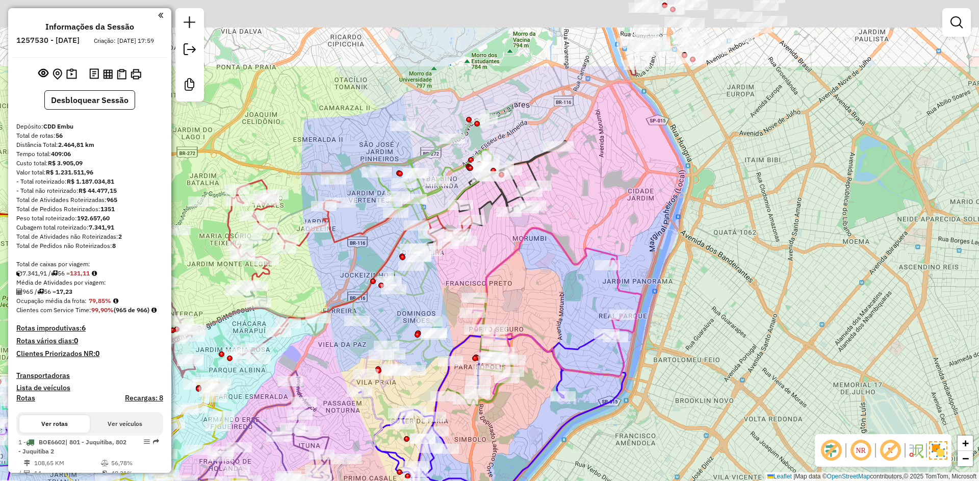
drag, startPoint x: 722, startPoint y: 246, endPoint x: 747, endPoint y: 360, distance: 116.8
click at [747, 360] on div "Janela de atendimento Grade de atendimento Capacidade Transportadoras Veículos …" at bounding box center [489, 240] width 979 height 481
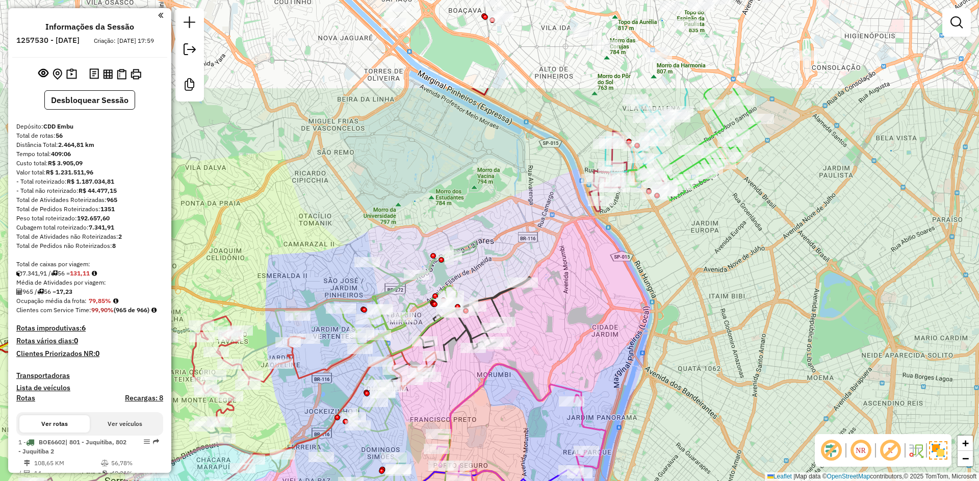
drag, startPoint x: 759, startPoint y: 186, endPoint x: 774, endPoint y: 233, distance: 49.2
click at [724, 316] on div "Janela de atendimento Grade de atendimento Capacidade Transportadoras Veículos …" at bounding box center [489, 240] width 979 height 481
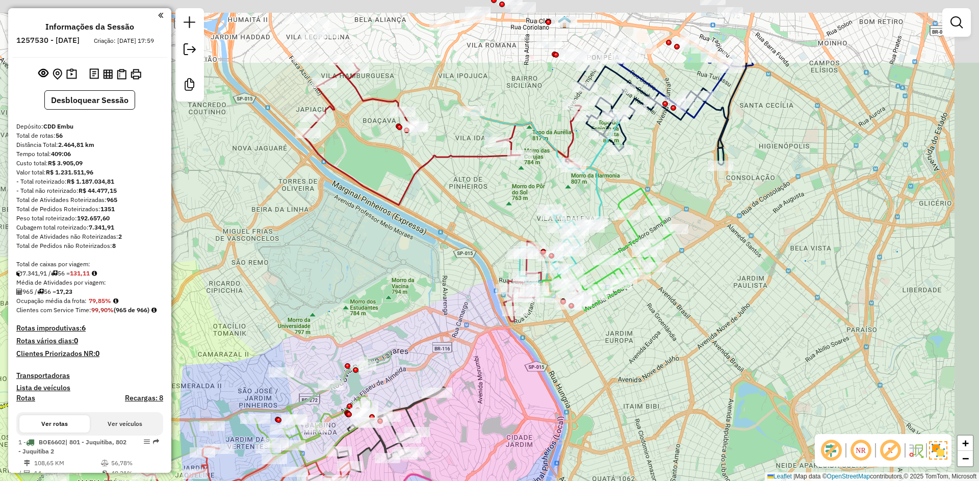
drag, startPoint x: 776, startPoint y: 230, endPoint x: 684, endPoint y: 343, distance: 145.3
click at [684, 346] on div "Janela de atendimento Grade de atendimento Capacidade Transportadoras Veículos …" at bounding box center [489, 240] width 979 height 481
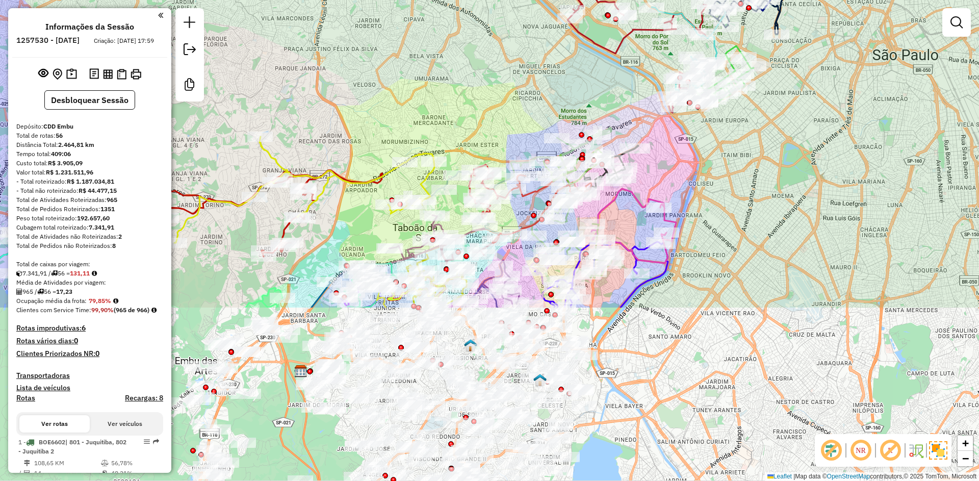
drag, startPoint x: 653, startPoint y: 361, endPoint x: 730, endPoint y: 139, distance: 234.8
click at [730, 139] on div "Janela de atendimento Grade de atendimento Capacidade Transportadoras Veículos …" at bounding box center [489, 240] width 979 height 481
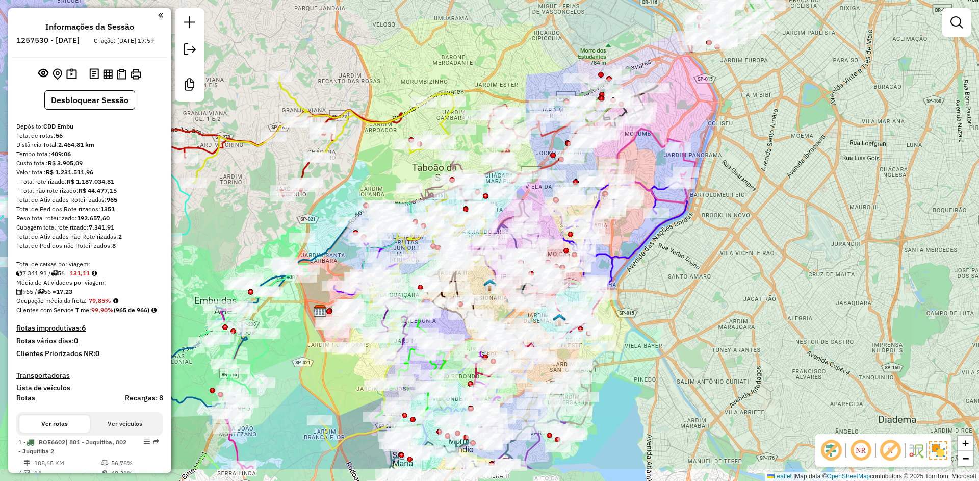
drag, startPoint x: 701, startPoint y: 228, endPoint x: 717, endPoint y: 186, distance: 45.4
click at [717, 186] on div "Janela de atendimento Grade de atendimento Capacidade Transportadoras Veículos …" at bounding box center [489, 240] width 979 height 481
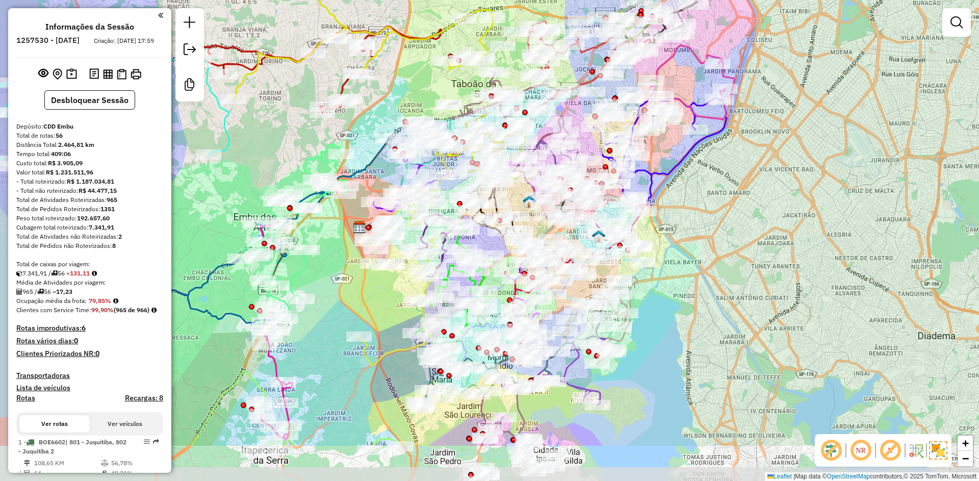
drag, startPoint x: 691, startPoint y: 264, endPoint x: 730, endPoint y: 180, distance: 92.4
click at [730, 180] on div "Janela de atendimento Grade de atendimento Capacidade Transportadoras Veículos …" at bounding box center [489, 240] width 979 height 481
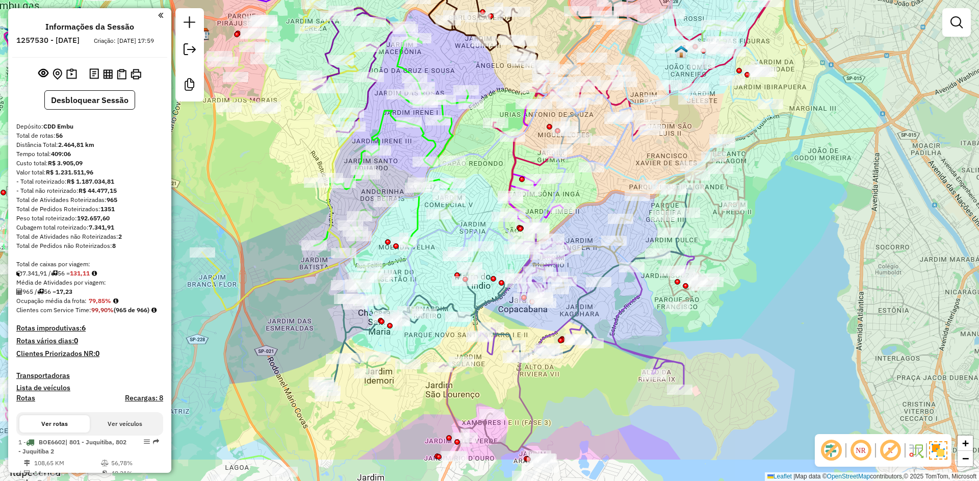
drag, startPoint x: 428, startPoint y: 220, endPoint x: 411, endPoint y: 116, distance: 105.9
click at [411, 116] on div "Janela de atendimento Grade de atendimento Capacidade Transportadoras Veículos …" at bounding box center [489, 240] width 979 height 481
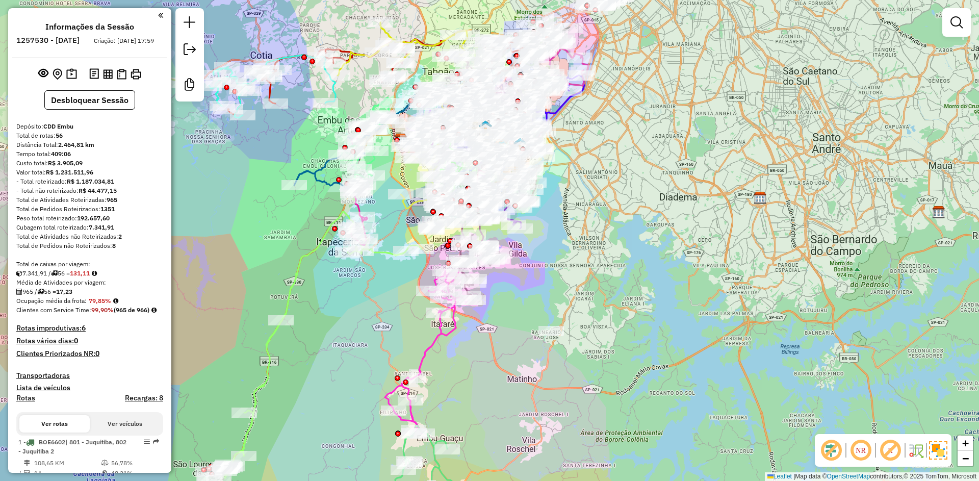
click at [890, 449] on em at bounding box center [890, 450] width 24 height 24
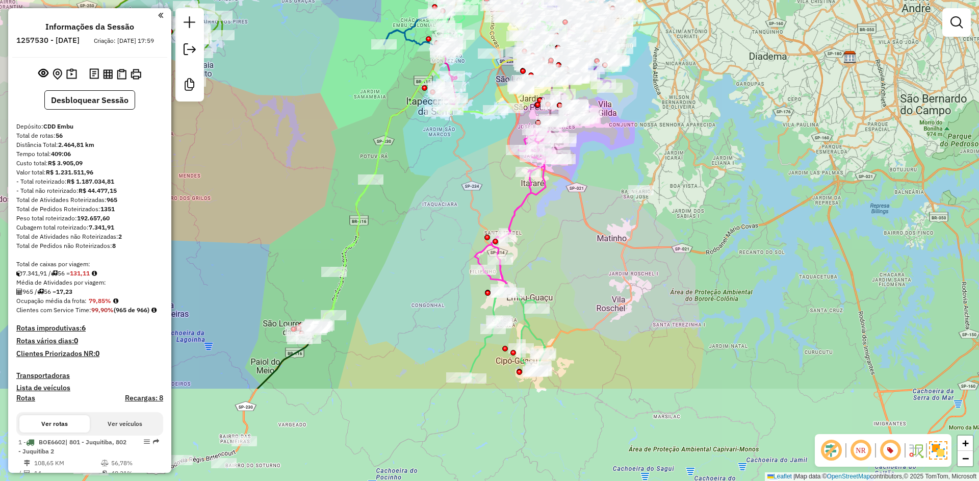
drag, startPoint x: 604, startPoint y: 227, endPoint x: 694, endPoint y: 86, distance: 166.9
click at [694, 86] on div "Janela de atendimento Grade de atendimento Capacidade Transportadoras Veículos …" at bounding box center [489, 240] width 979 height 481
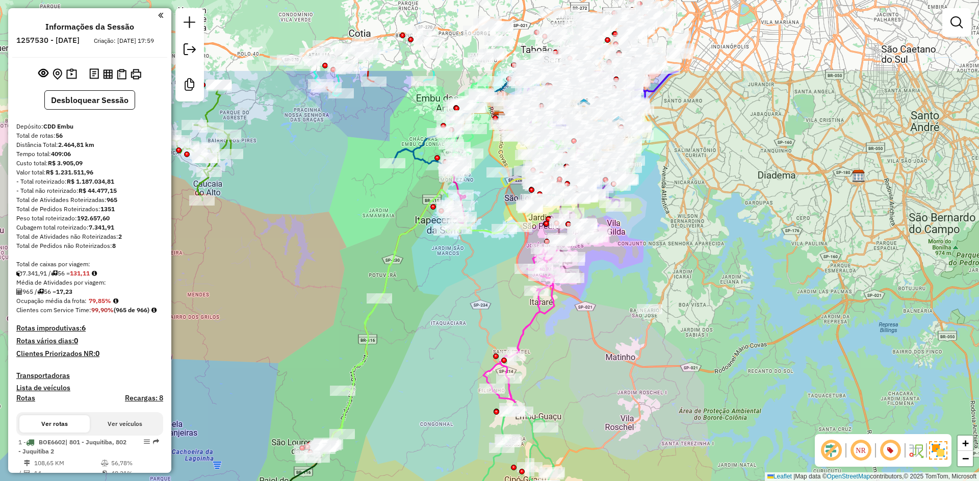
drag, startPoint x: 594, startPoint y: 185, endPoint x: 603, endPoint y: 317, distance: 132.4
click at [603, 317] on div "Janela de atendimento Grade de atendimento Capacidade Transportadoras Veículos …" at bounding box center [489, 240] width 979 height 481
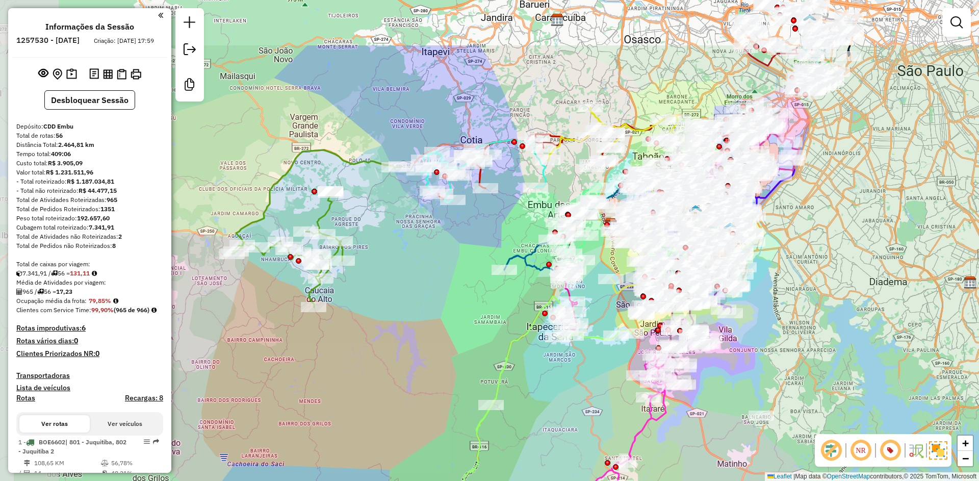
drag, startPoint x: 353, startPoint y: 222, endPoint x: 465, endPoint y: 315, distance: 145.5
click at [465, 315] on div "Janela de atendimento Grade de atendimento Capacidade Transportadoras Veículos …" at bounding box center [489, 240] width 979 height 481
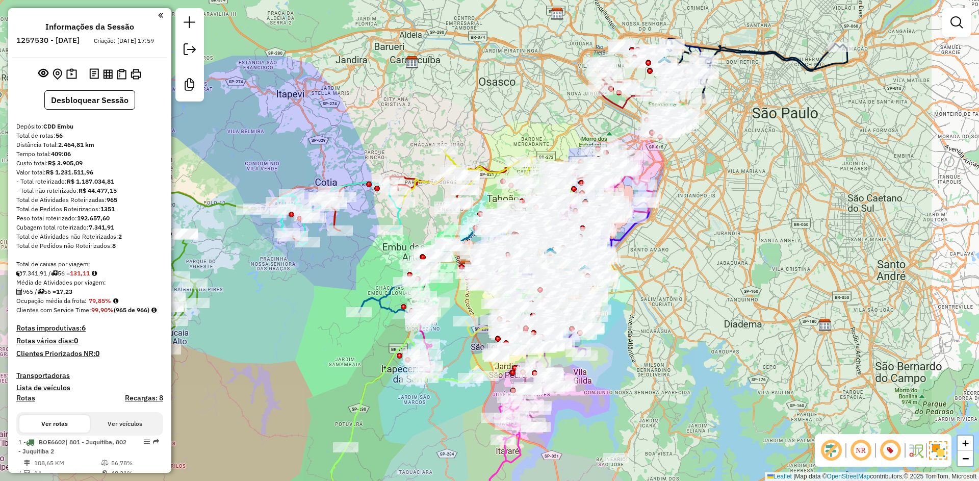
drag, startPoint x: 415, startPoint y: 260, endPoint x: 273, endPoint y: 296, distance: 146.8
click at [273, 296] on div "Janela de atendimento Grade de atendimento Capacidade Transportadoras Veículos …" at bounding box center [489, 240] width 979 height 481
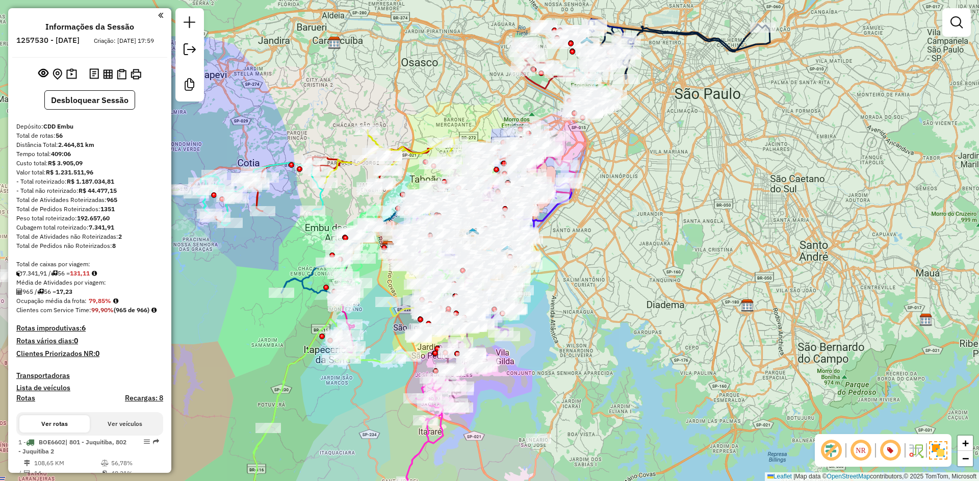
drag, startPoint x: 700, startPoint y: 247, endPoint x: 505, endPoint y: 235, distance: 195.2
click at [513, 235] on div "Janela de atendimento Grade de atendimento Capacidade Transportadoras Veículos …" at bounding box center [489, 240] width 979 height 481
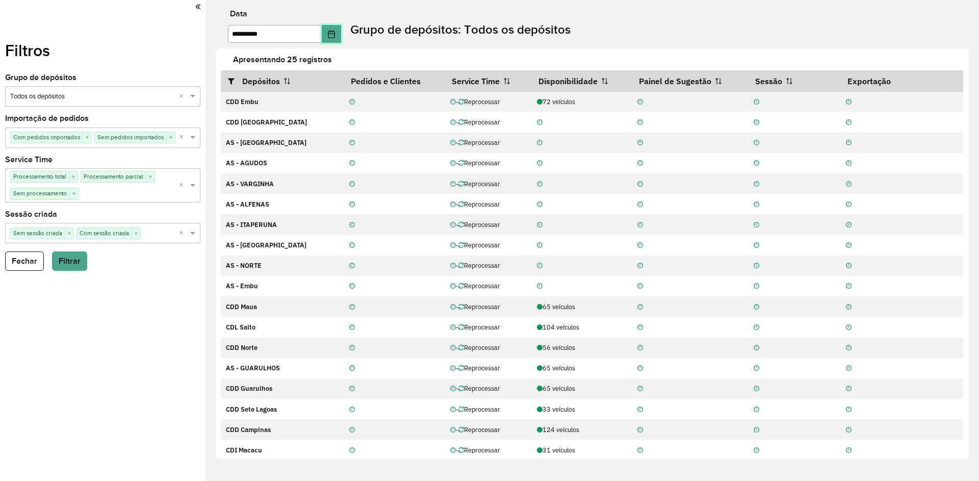
click at [332, 36] on button "Choose Date" at bounding box center [331, 34] width 19 height 18
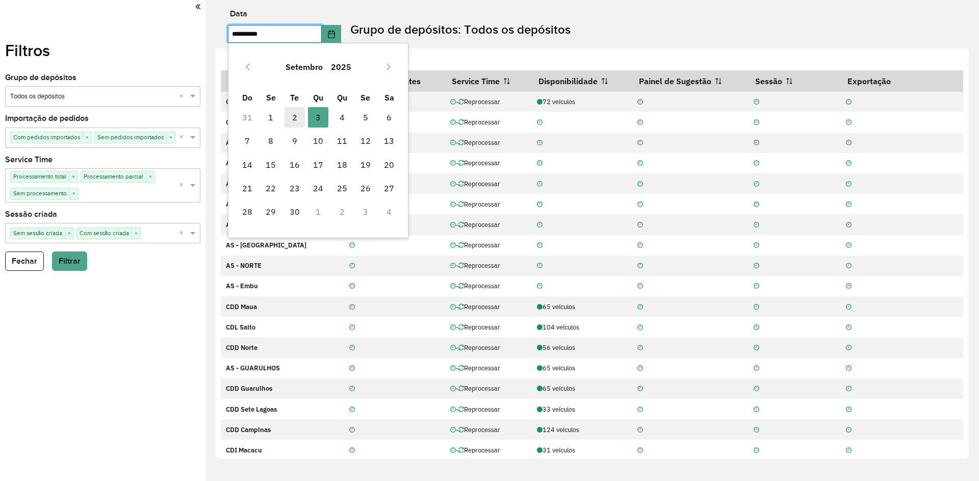
click at [291, 116] on span "2" at bounding box center [295, 117] width 20 height 20
type input "**********"
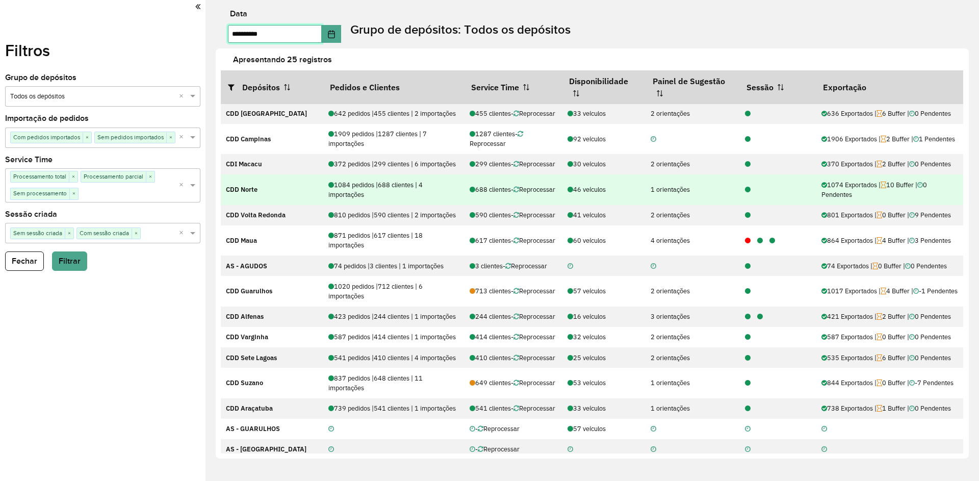
scroll to position [153, 0]
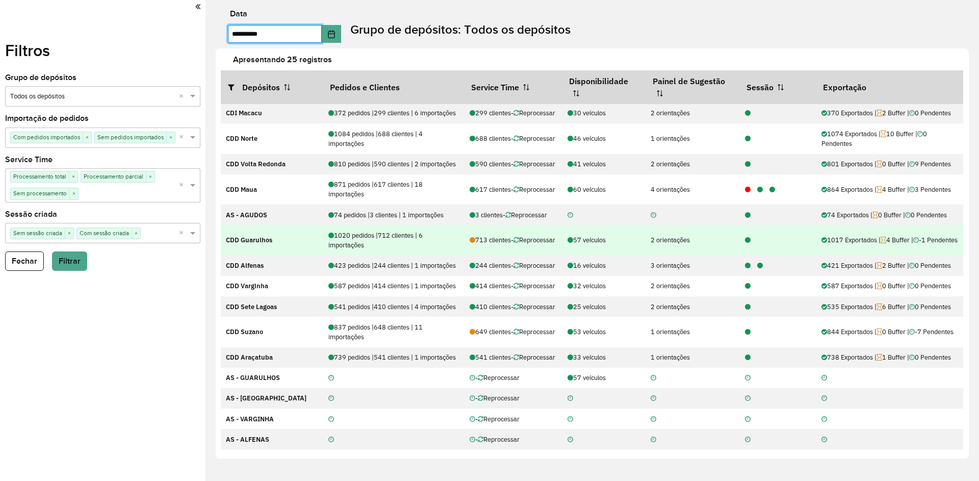
click at [745, 244] on icon at bounding box center [748, 240] width 6 height 7
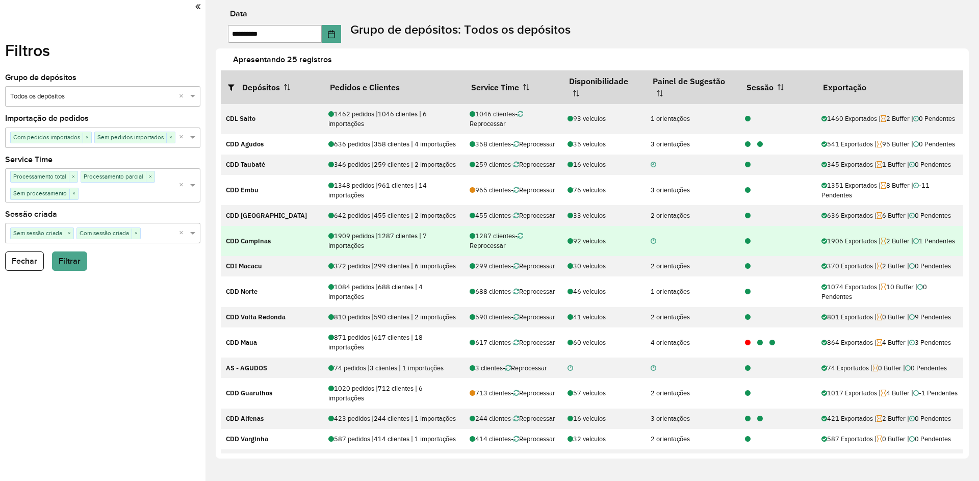
click at [745, 245] on icon at bounding box center [748, 241] width 6 height 7
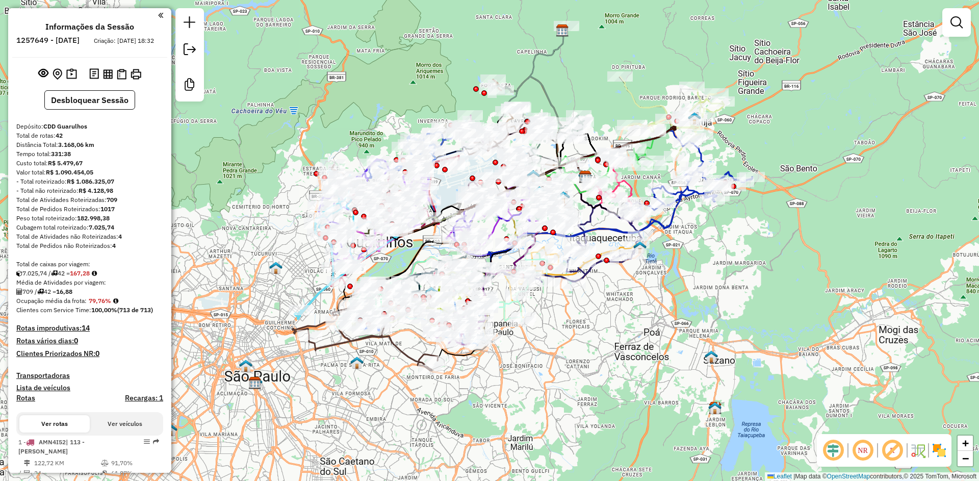
drag, startPoint x: 514, startPoint y: 295, endPoint x: 537, endPoint y: 378, distance: 86.4
click at [537, 378] on div "Janela de atendimento Grade de atendimento Capacidade Transportadoras Veículos …" at bounding box center [489, 240] width 979 height 481
click at [841, 448] on em at bounding box center [833, 450] width 24 height 24
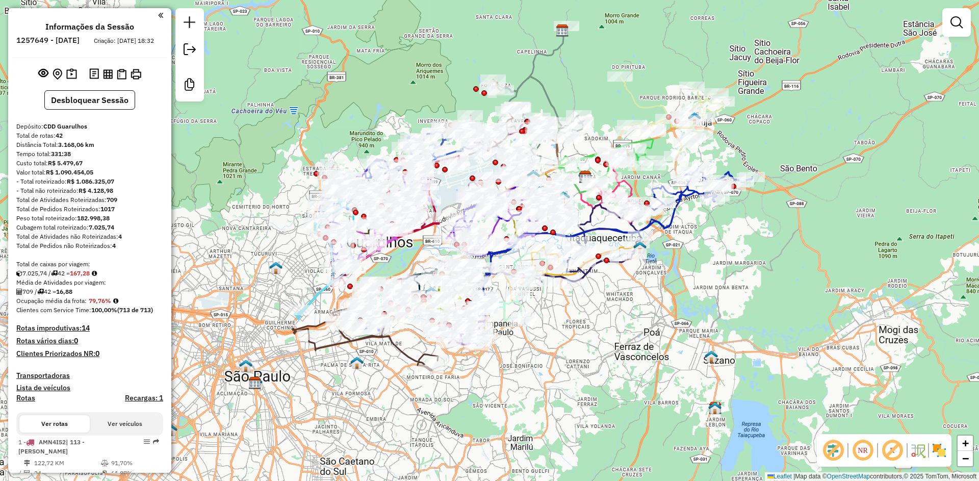
click at [899, 455] on em at bounding box center [892, 450] width 24 height 24
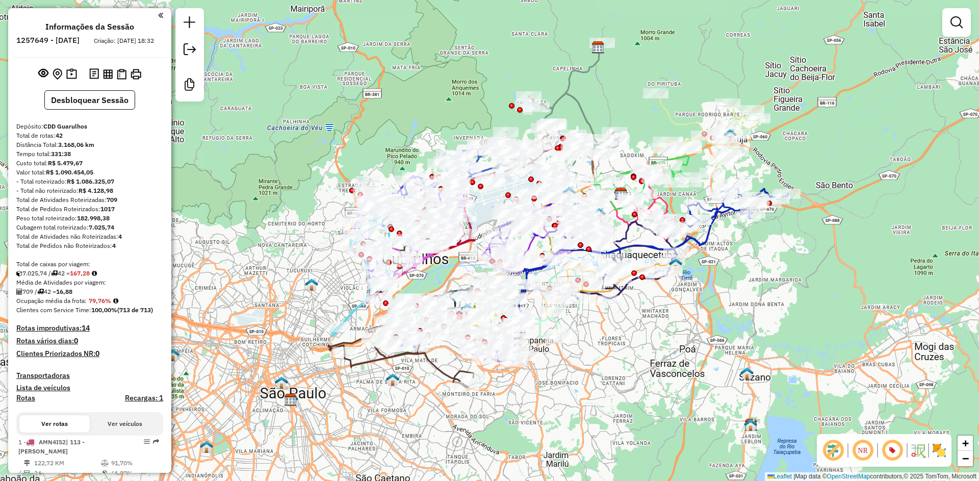
drag, startPoint x: 649, startPoint y: 361, endPoint x: 685, endPoint y: 377, distance: 39.5
click at [685, 377] on div "Janela de atendimento Grade de atendimento Capacidade Transportadoras Veículos …" at bounding box center [489, 240] width 979 height 481
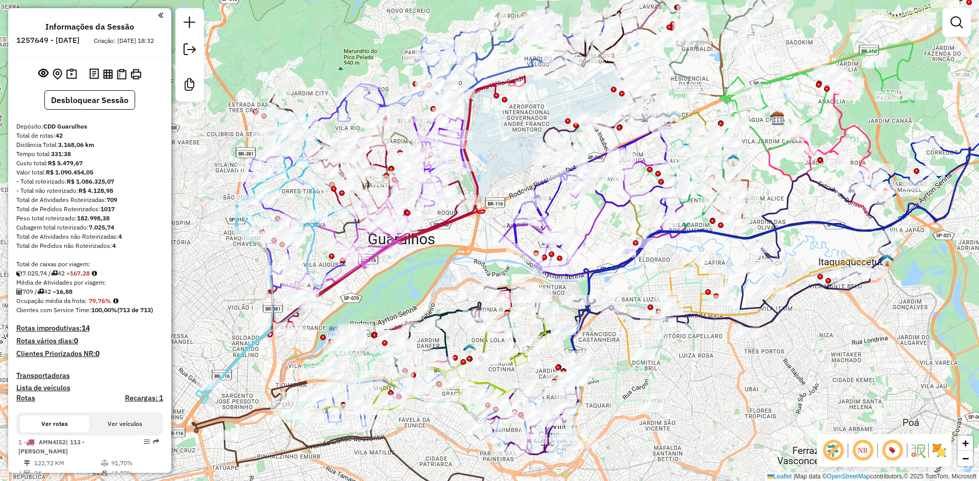
drag, startPoint x: 429, startPoint y: 273, endPoint x: 412, endPoint y: 261, distance: 20.5
click at [412, 261] on div "Janela de atendimento Grade de atendimento Capacidade Transportadoras Veículos …" at bounding box center [489, 240] width 979 height 481
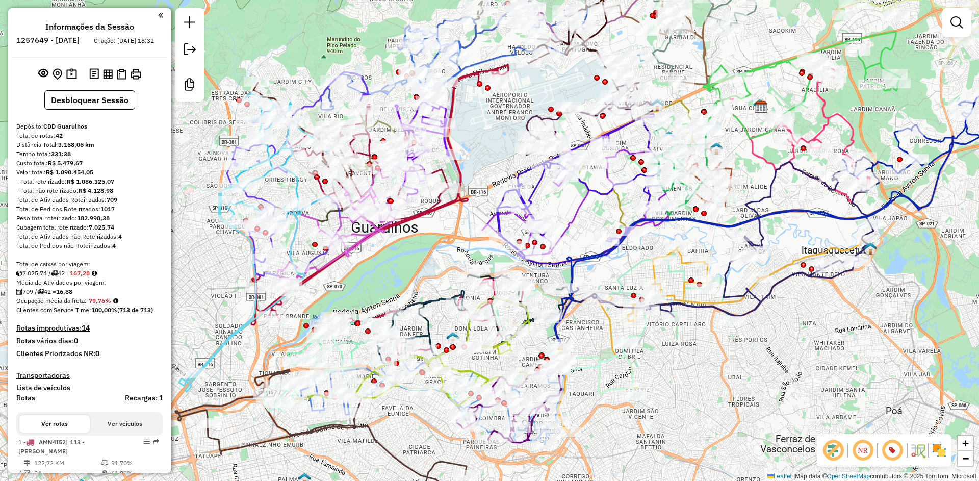
click at [932, 453] on img at bounding box center [939, 450] width 16 height 16
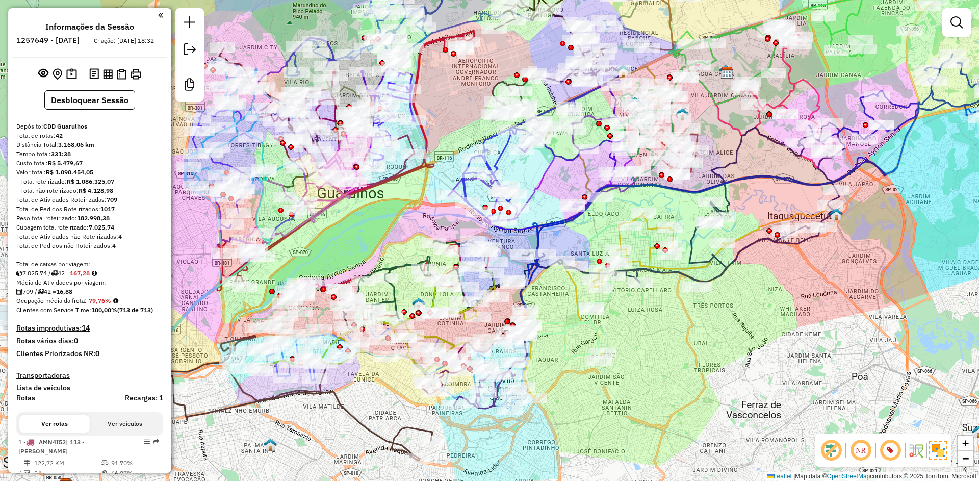
drag, startPoint x: 804, startPoint y: 399, endPoint x: 770, endPoint y: 365, distance: 48.3
click at [770, 365] on div "Janela de atendimento Grade de atendimento Capacidade Transportadoras Veículos …" at bounding box center [489, 240] width 979 height 481
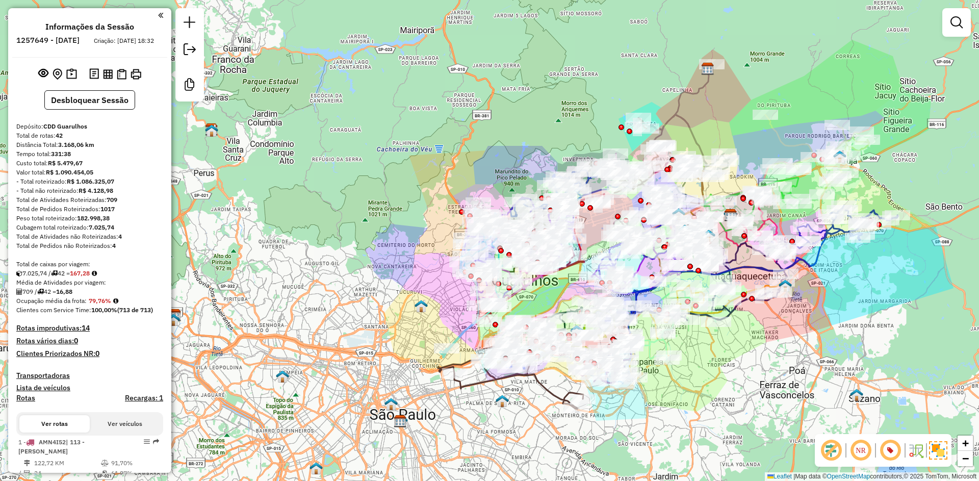
drag, startPoint x: 765, startPoint y: 367, endPoint x: 745, endPoint y: 364, distance: 21.1
click at [748, 364] on div "Janela de atendimento Grade de atendimento Capacidade Transportadoras Veículos …" at bounding box center [489, 240] width 979 height 481
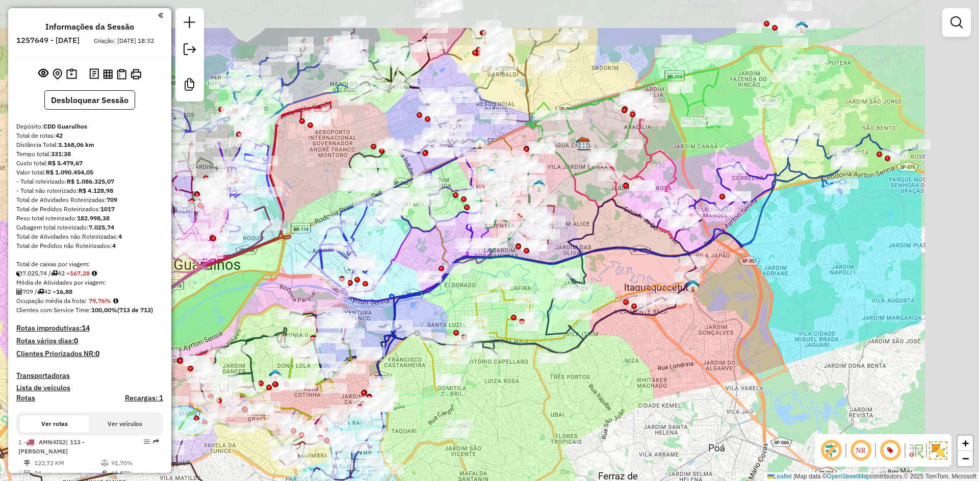
drag, startPoint x: 759, startPoint y: 352, endPoint x: 591, endPoint y: 428, distance: 184.6
click at [591, 432] on div "Janela de atendimento Grade de atendimento Capacidade Transportadoras Veículos …" at bounding box center [489, 240] width 979 height 481
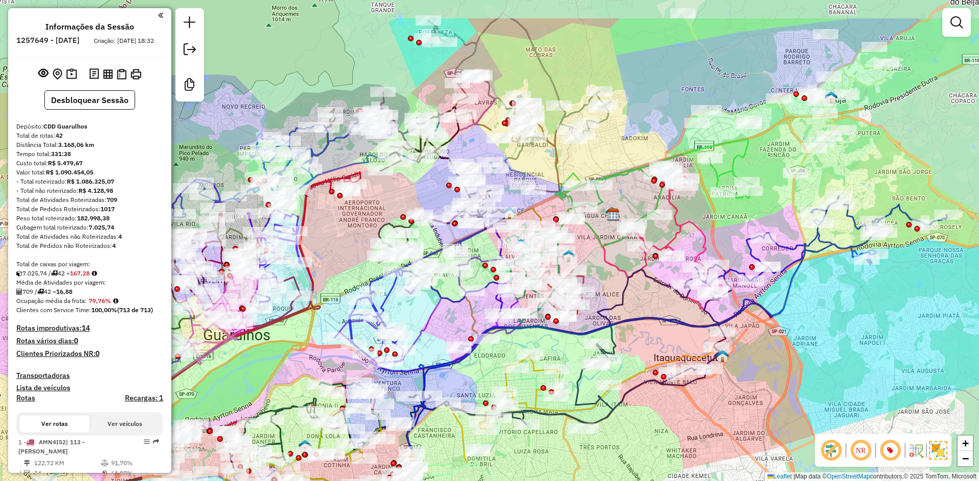
drag, startPoint x: 848, startPoint y: 249, endPoint x: 880, endPoint y: 310, distance: 68.4
click at [891, 316] on div "Janela de atendimento Grade de atendimento Capacidade Transportadoras Veículos …" at bounding box center [489, 240] width 979 height 481
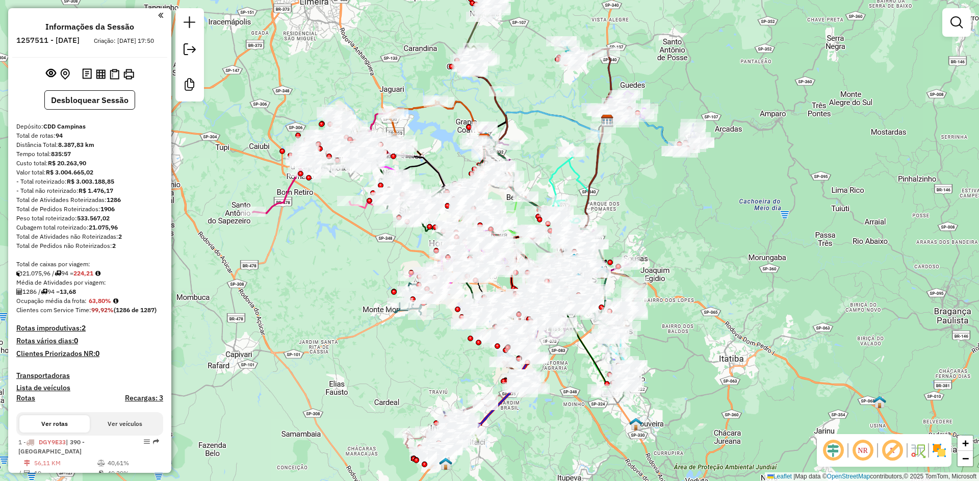
click at [828, 449] on em at bounding box center [833, 450] width 24 height 24
click at [939, 449] on img at bounding box center [939, 450] width 16 height 16
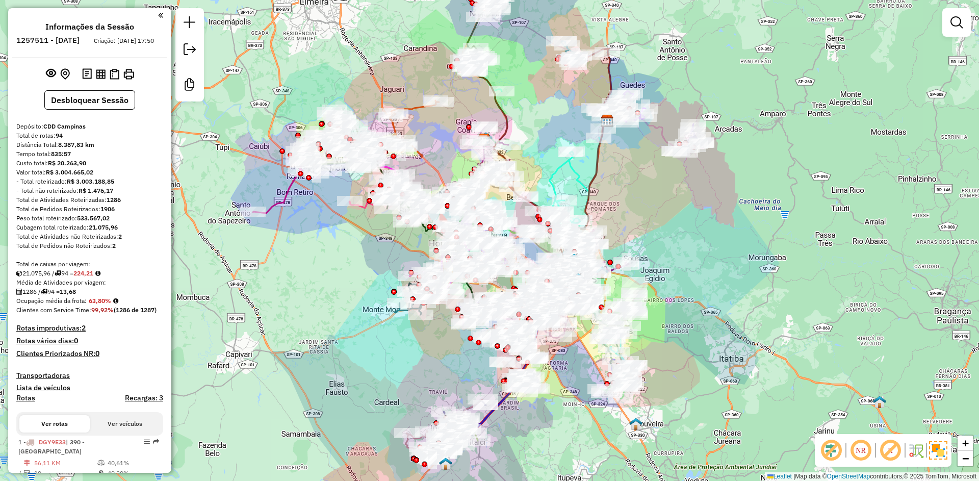
click at [900, 449] on em at bounding box center [890, 450] width 24 height 24
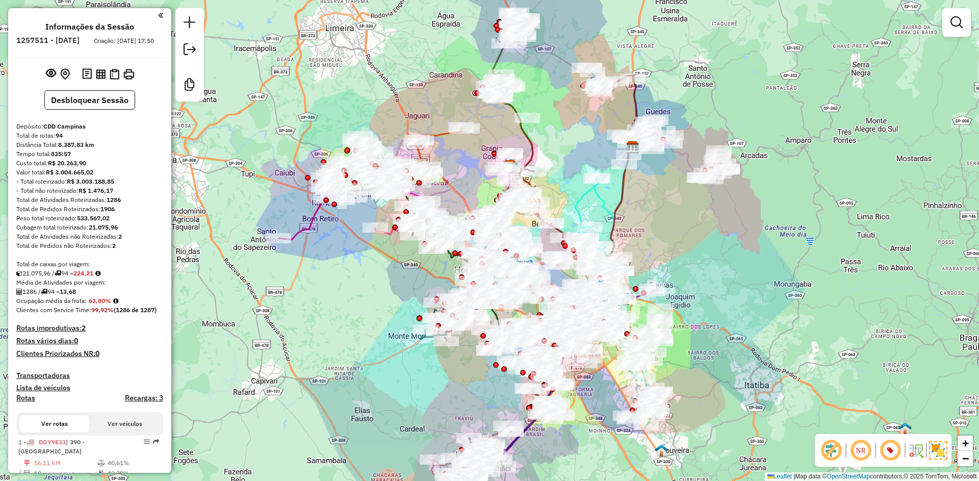
drag, startPoint x: 712, startPoint y: 257, endPoint x: 738, endPoint y: 284, distance: 36.8
click at [738, 284] on div "Janela de atendimento Grade de atendimento Capacidade Transportadoras Veículos …" at bounding box center [489, 240] width 979 height 481
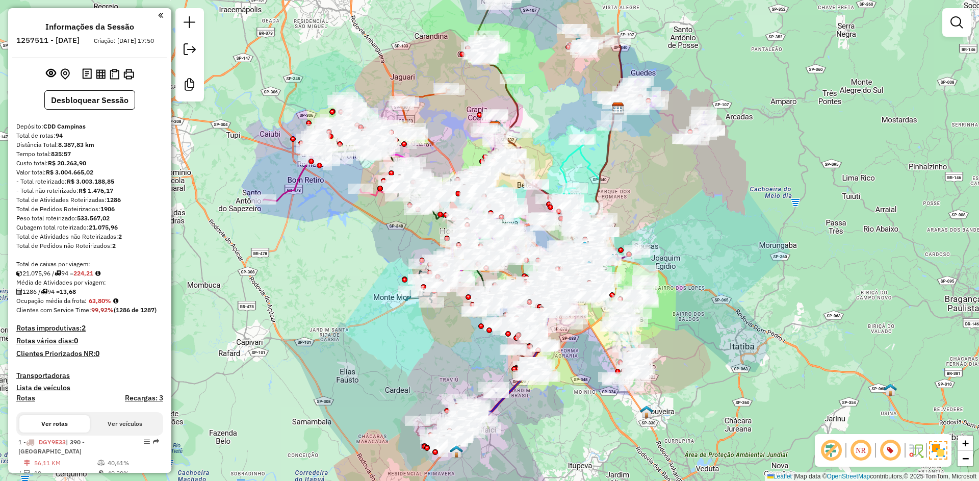
drag, startPoint x: 296, startPoint y: 318, endPoint x: 281, endPoint y: 279, distance: 41.5
click at [281, 279] on div "Janela de atendimento Grade de atendimento Capacidade Transportadoras Veículos …" at bounding box center [489, 240] width 979 height 481
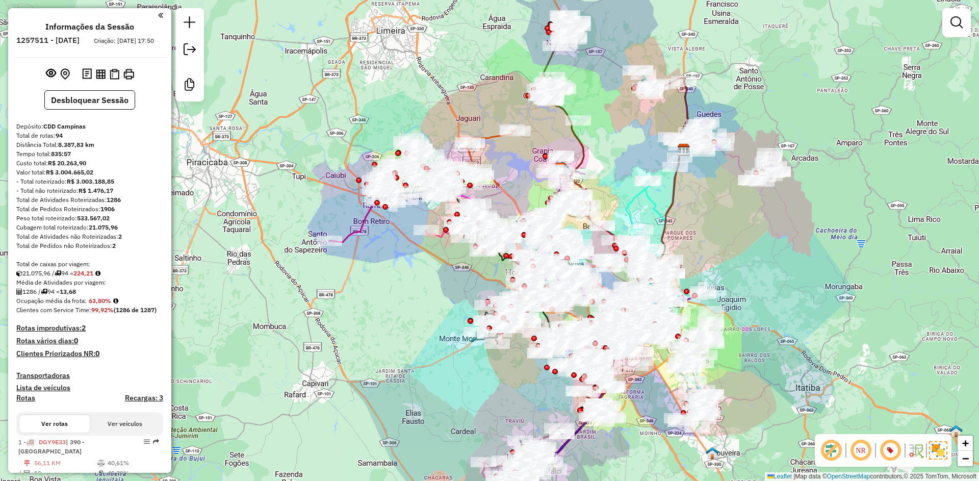
drag, startPoint x: 280, startPoint y: 298, endPoint x: 357, endPoint y: 320, distance: 80.2
click at [356, 345] on div "Janela de atendimento Grade de atendimento Capacidade Transportadoras Veículos …" at bounding box center [489, 240] width 979 height 481
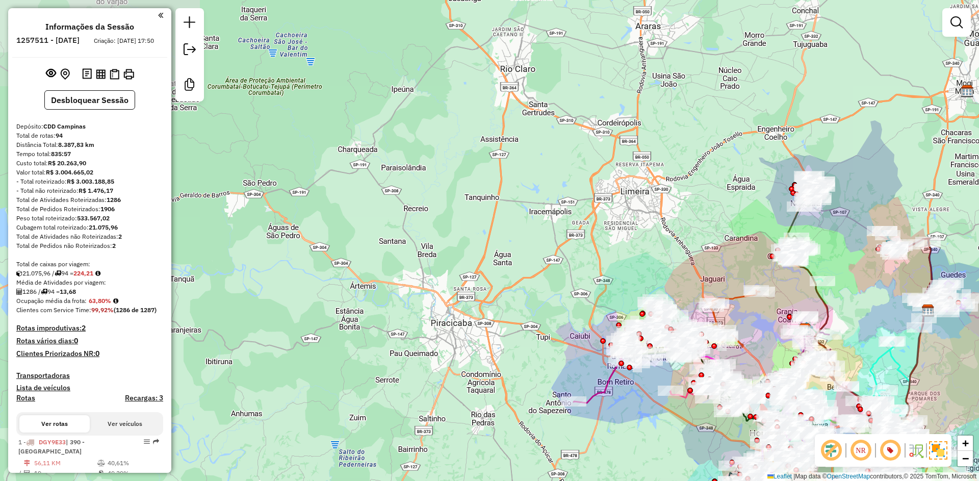
drag, startPoint x: 324, startPoint y: 184, endPoint x: 617, endPoint y: 358, distance: 340.7
click at [617, 358] on div "Janela de atendimento Grade de atendimento Capacidade Transportadoras Veículos …" at bounding box center [489, 240] width 979 height 481
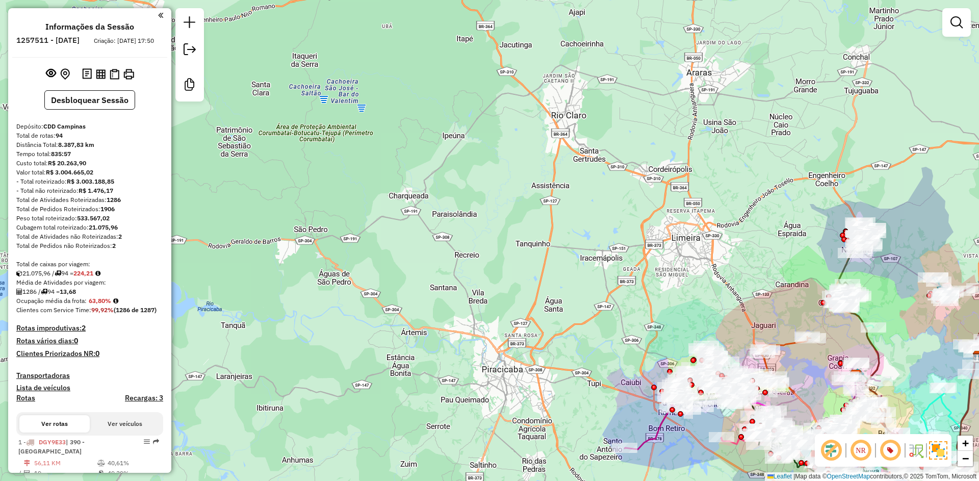
drag, startPoint x: 512, startPoint y: 326, endPoint x: 505, endPoint y: 353, distance: 28.0
click at [505, 353] on div "Janela de atendimento Grade de atendimento Capacidade Transportadoras Veículos …" at bounding box center [489, 240] width 979 height 481
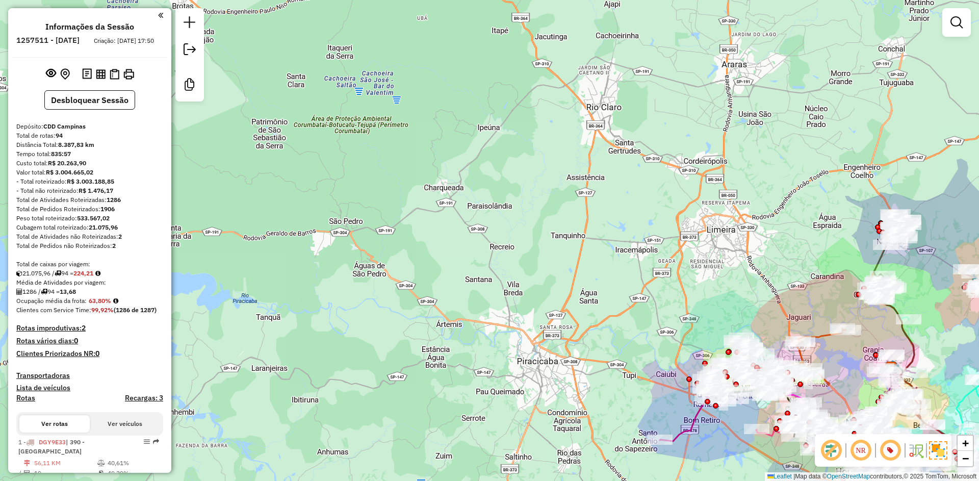
drag, startPoint x: 421, startPoint y: 296, endPoint x: 563, endPoint y: 291, distance: 142.4
click at [563, 291] on div "Janela de atendimento Grade de atendimento Capacidade Transportadoras Veículos …" at bounding box center [489, 240] width 979 height 481
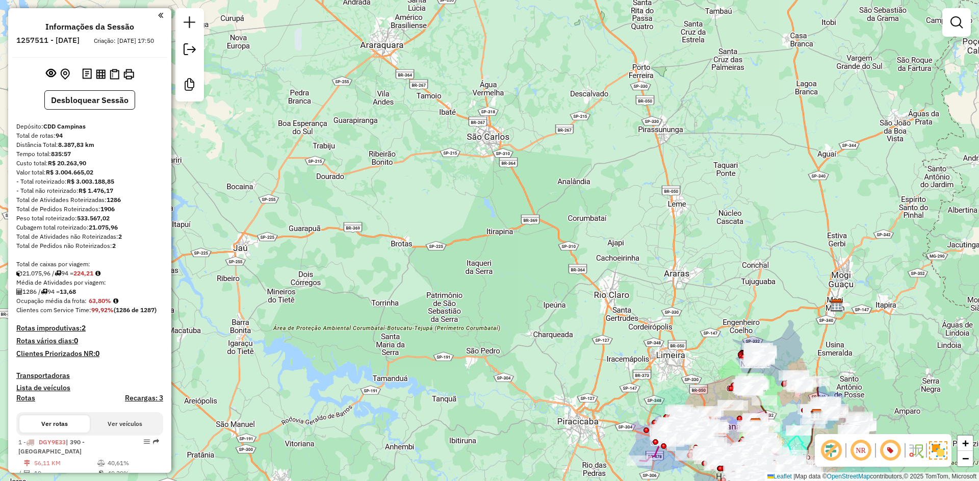
drag, startPoint x: 571, startPoint y: 282, endPoint x: 531, endPoint y: 385, distance: 110.4
click at [531, 385] on div "Janela de atendimento Grade de atendimento Capacidade Transportadoras Veículos …" at bounding box center [489, 240] width 979 height 481
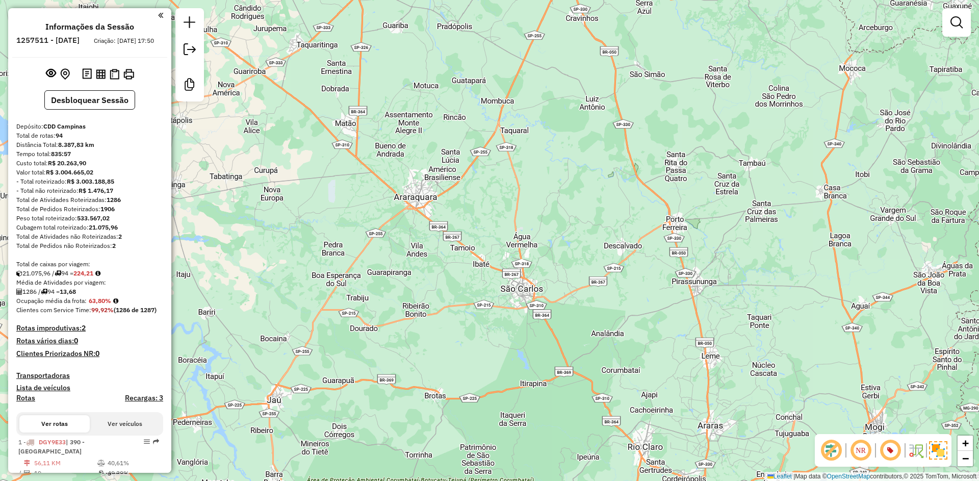
drag, startPoint x: 631, startPoint y: 246, endPoint x: 521, endPoint y: 271, distance: 112.8
click at [679, 387] on div "Janela de atendimento Grade de atendimento Capacidade Transportadoras Veículos …" at bounding box center [489, 240] width 979 height 481
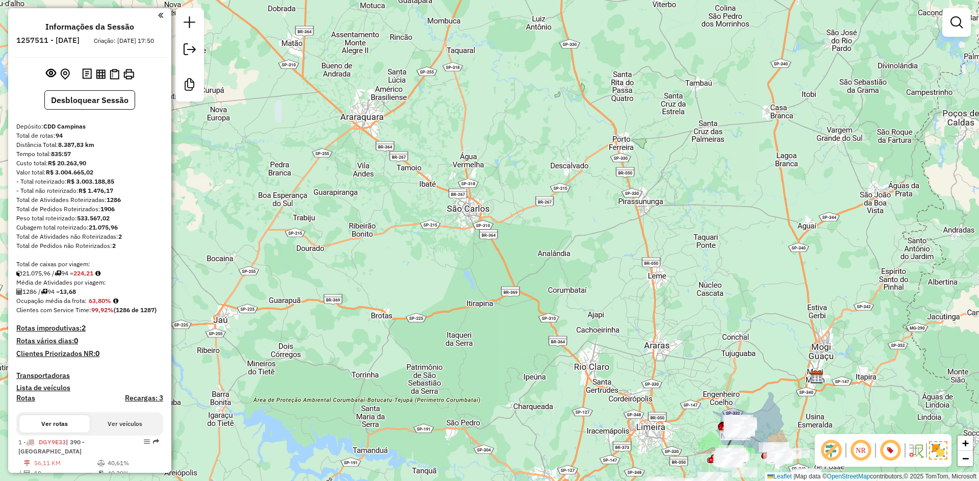
drag, startPoint x: 465, startPoint y: 283, endPoint x: 412, endPoint y: 207, distance: 93.0
click at [412, 207] on div "Janela de atendimento Grade de atendimento Capacidade Transportadoras Veículos …" at bounding box center [489, 240] width 979 height 481
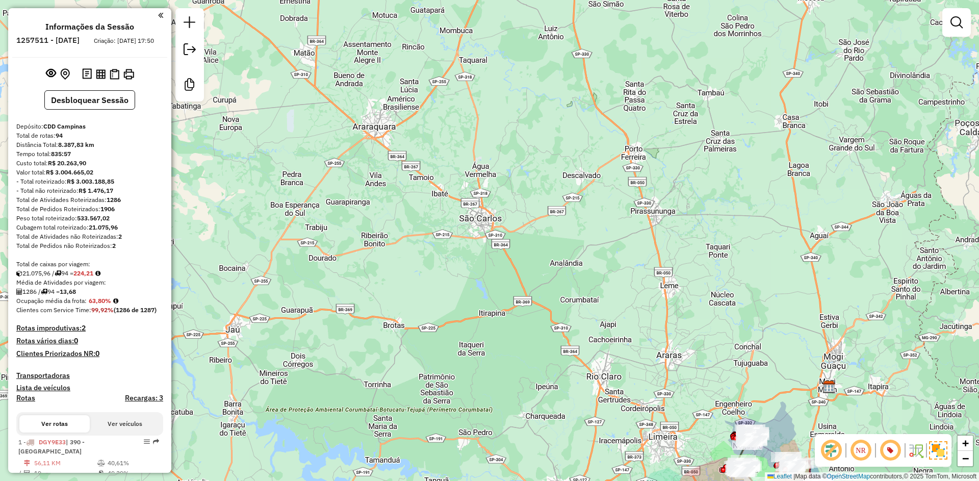
drag, startPoint x: 427, startPoint y: 273, endPoint x: 440, endPoint y: 283, distance: 15.6
click at [440, 283] on div "Janela de atendimento Grade de atendimento Capacidade Transportadoras Veículos …" at bounding box center [489, 240] width 979 height 481
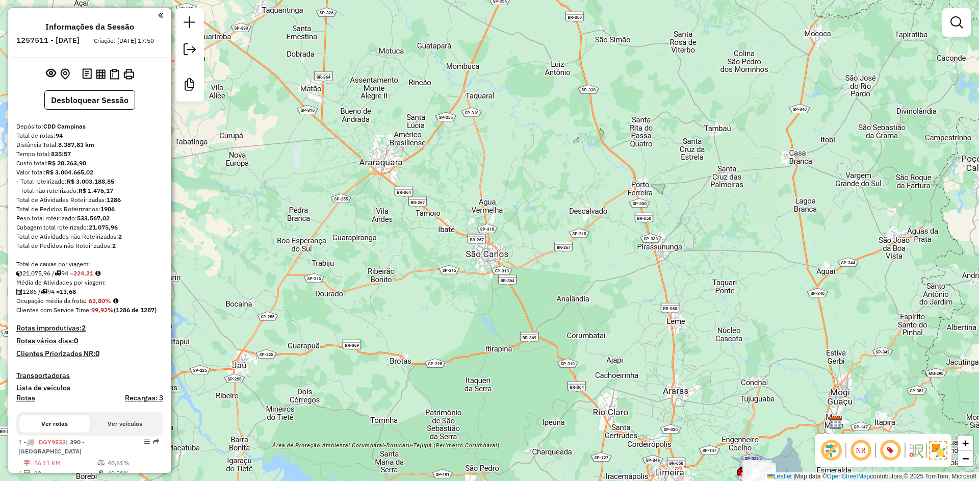
drag, startPoint x: 389, startPoint y: 230, endPoint x: 395, endPoint y: 266, distance: 36.3
click at [395, 266] on div "Janela de atendimento Grade de atendimento Capacidade Transportadoras Veículos …" at bounding box center [489, 240] width 979 height 481
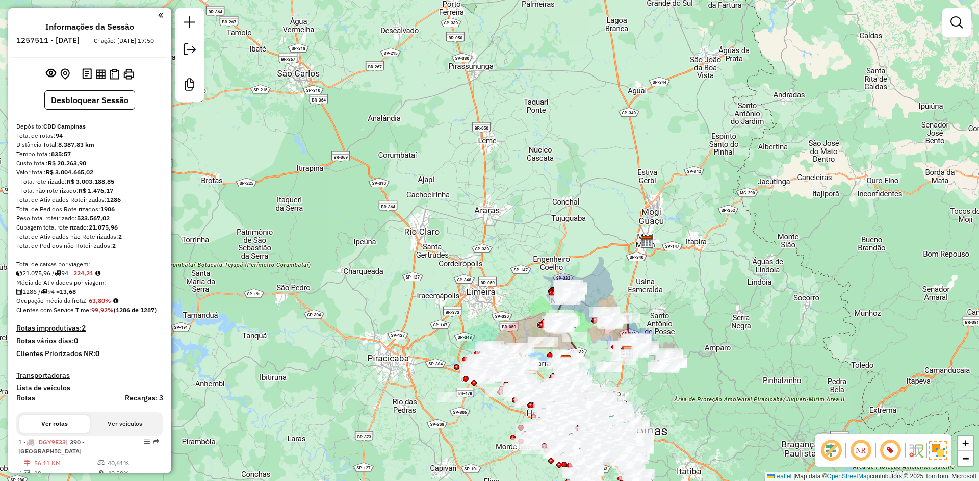
drag, startPoint x: 431, startPoint y: 324, endPoint x: 117, endPoint y: 7, distance: 446.4
click at [117, 7] on div "Janela de atendimento Grade de atendimento Capacidade Transportadoras Veículos …" at bounding box center [489, 240] width 979 height 481
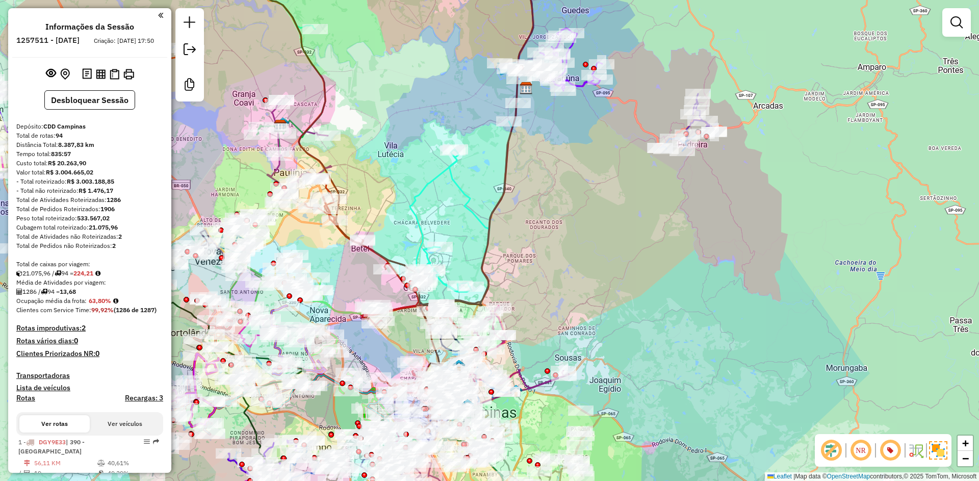
drag, startPoint x: 591, startPoint y: 270, endPoint x: 620, endPoint y: 173, distance: 101.3
click at [621, 299] on div "Janela de atendimento Grade de atendimento Capacidade Transportadoras Veículos …" at bounding box center [489, 240] width 979 height 481
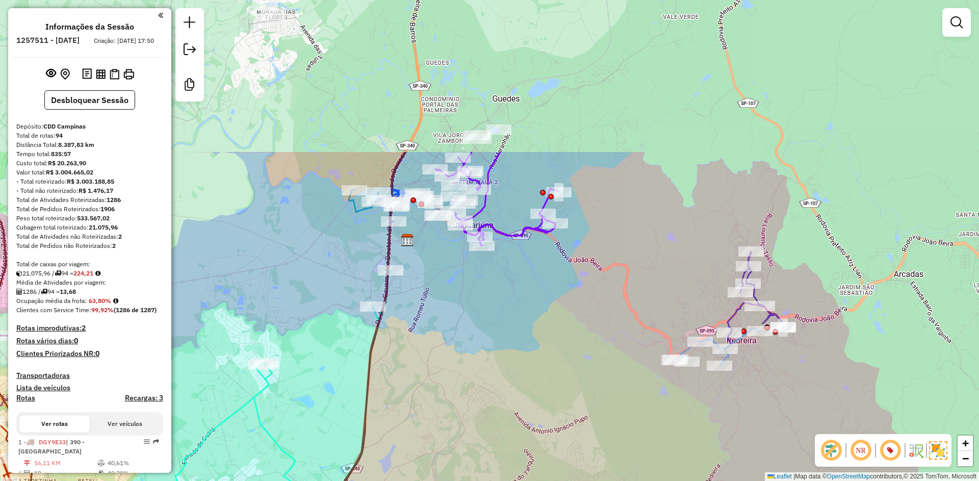
drag, startPoint x: 480, startPoint y: 148, endPoint x: 387, endPoint y: 365, distance: 236.4
click at [387, 365] on div "Janela de atendimento Grade de atendimento Capacidade Transportadoras Veículos …" at bounding box center [489, 240] width 979 height 481
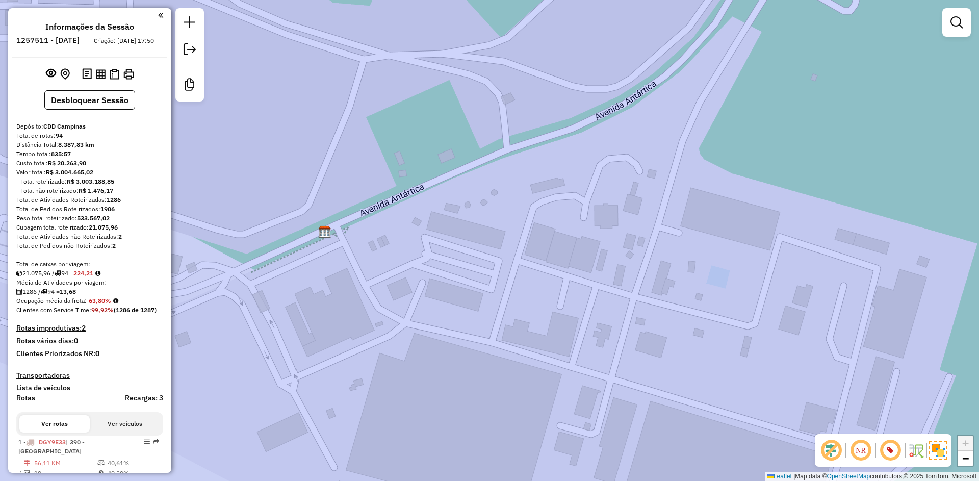
drag, startPoint x: 403, startPoint y: 242, endPoint x: 418, endPoint y: 233, distance: 17.1
click at [418, 232] on div "Janela de atendimento Grade de atendimento Capacidade Transportadoras Veículos …" at bounding box center [489, 240] width 979 height 481
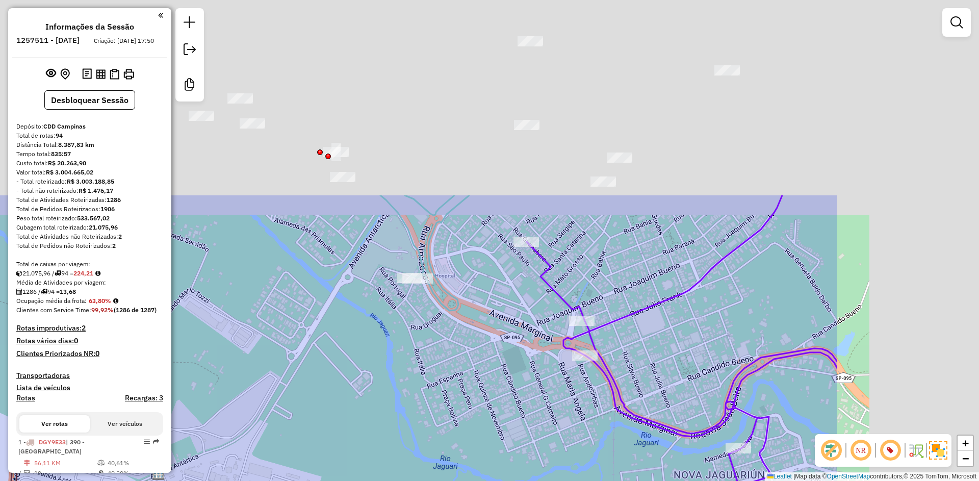
drag, startPoint x: 513, startPoint y: 214, endPoint x: 319, endPoint y: 378, distance: 254.3
click at [277, 435] on div "Janela de atendimento Grade de atendimento Capacidade Transportadoras Veículos …" at bounding box center [489, 240] width 979 height 481
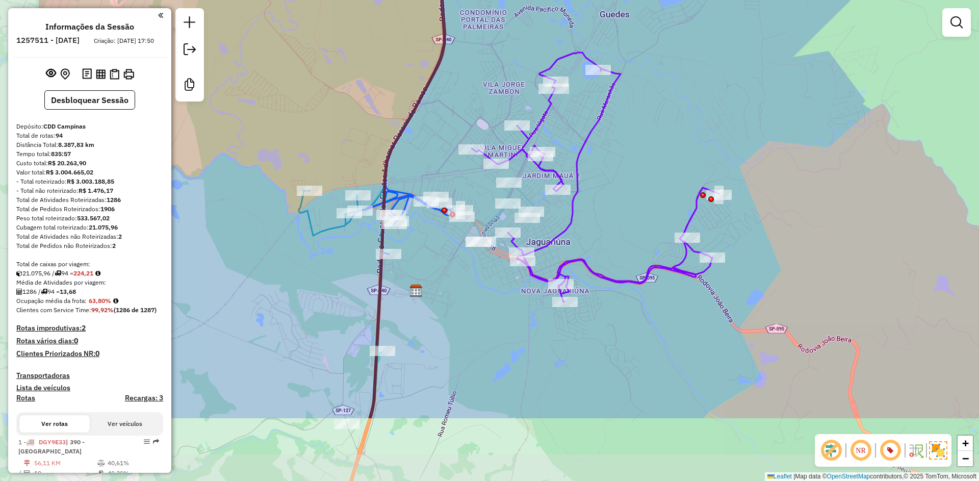
drag, startPoint x: 327, startPoint y: 418, endPoint x: 451, endPoint y: 319, distance: 158.2
click at [451, 319] on div "Janela de atendimento Grade de atendimento Capacidade Transportadoras Veículos …" at bounding box center [489, 240] width 979 height 481
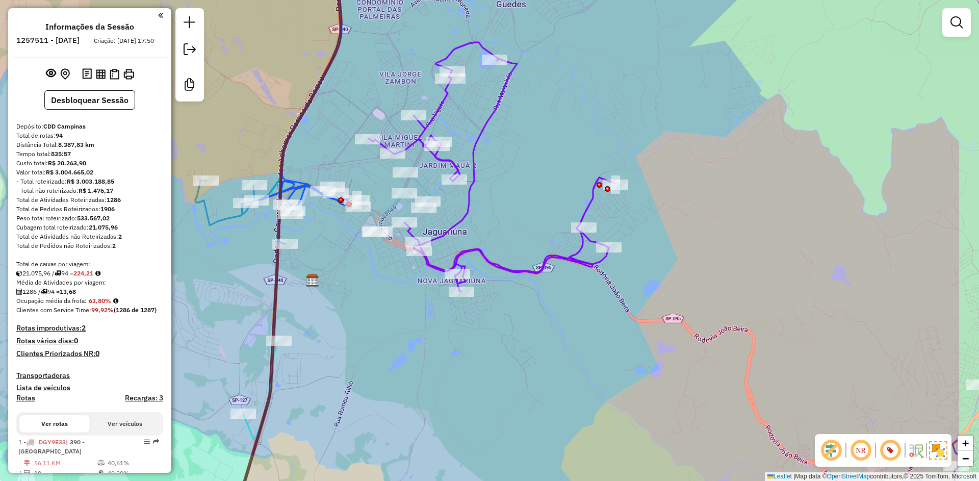
drag, startPoint x: 495, startPoint y: 268, endPoint x: 355, endPoint y: 268, distance: 139.7
click at [368, 268] on icon at bounding box center [492, 166] width 248 height 249
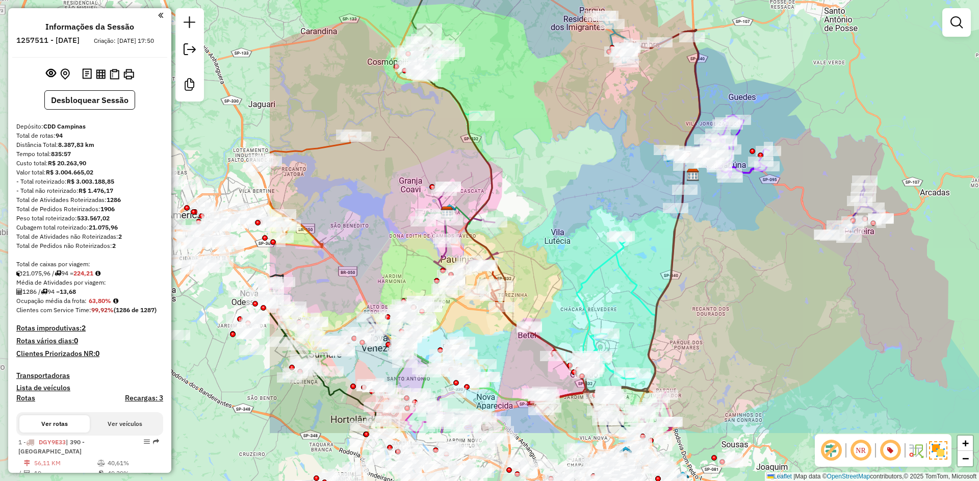
drag, startPoint x: 346, startPoint y: 342, endPoint x: 720, endPoint y: 221, distance: 392.8
click at [720, 221] on div "Janela de atendimento Grade de atendimento Capacidade Transportadoras Veículos …" at bounding box center [489, 240] width 979 height 481
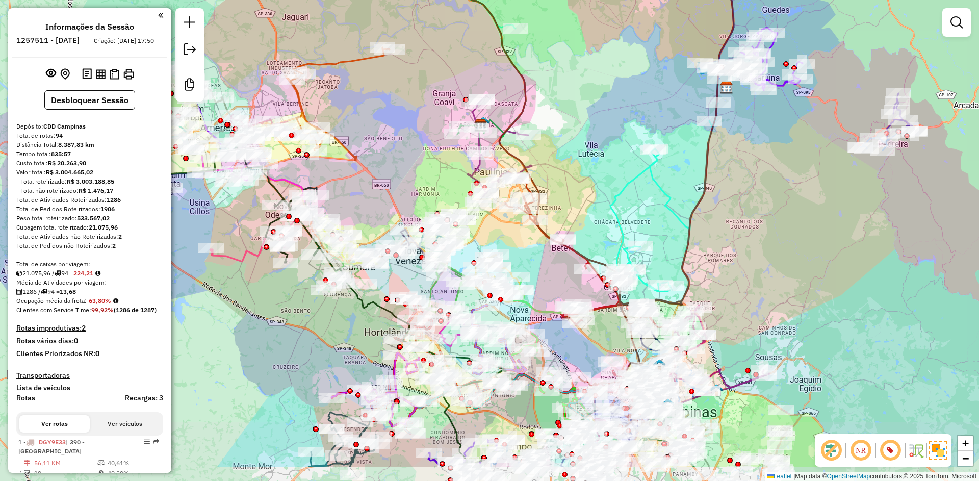
drag, startPoint x: 565, startPoint y: 206, endPoint x: 593, endPoint y: 143, distance: 68.5
click at [593, 143] on div "Janela de atendimento Grade de atendimento Capacidade Transportadoras Veículos …" at bounding box center [489, 240] width 979 height 481
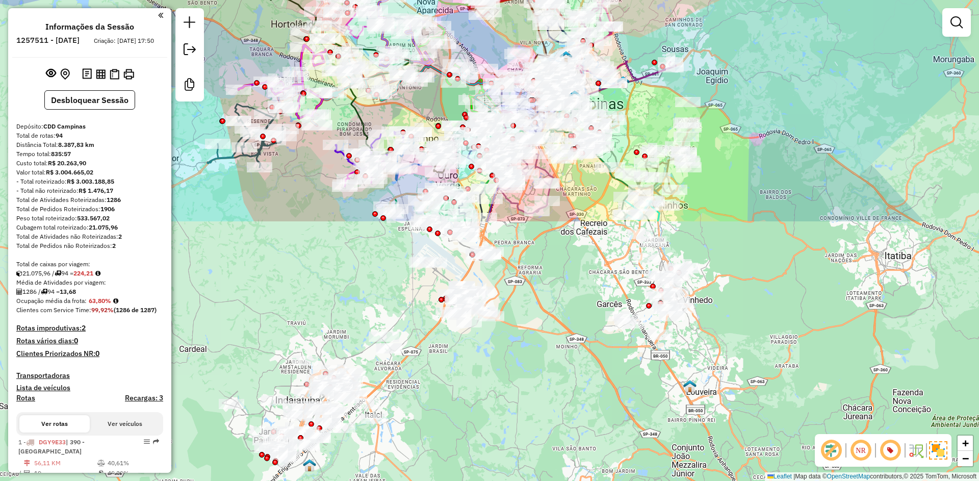
drag, startPoint x: 306, startPoint y: 351, endPoint x: 215, endPoint y: 32, distance: 332.2
click at [215, 32] on div "Janela de atendimento Grade de atendimento Capacidade Transportadoras Veículos …" at bounding box center [489, 240] width 979 height 481
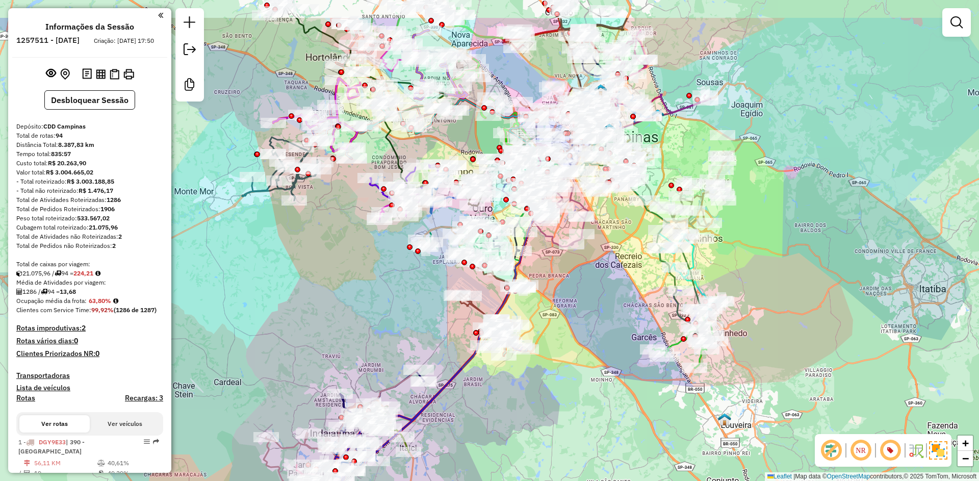
drag, startPoint x: 498, startPoint y: 383, endPoint x: 541, endPoint y: 449, distance: 78.5
click at [541, 449] on div "Janela de atendimento Grade de atendimento Capacidade Transportadoras Veículos …" at bounding box center [489, 240] width 979 height 481
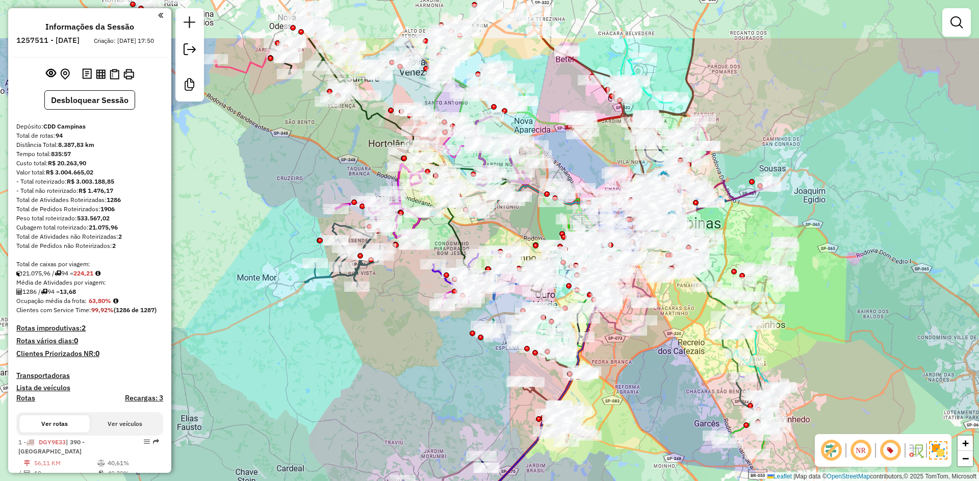
drag, startPoint x: 323, startPoint y: 308, endPoint x: 386, endPoint y: 394, distance: 106.6
click at [386, 394] on div "Janela de atendimento Grade de atendimento Capacidade Transportadoras Veículos …" at bounding box center [489, 240] width 979 height 481
